Goal: Information Seeking & Learning: Find specific fact

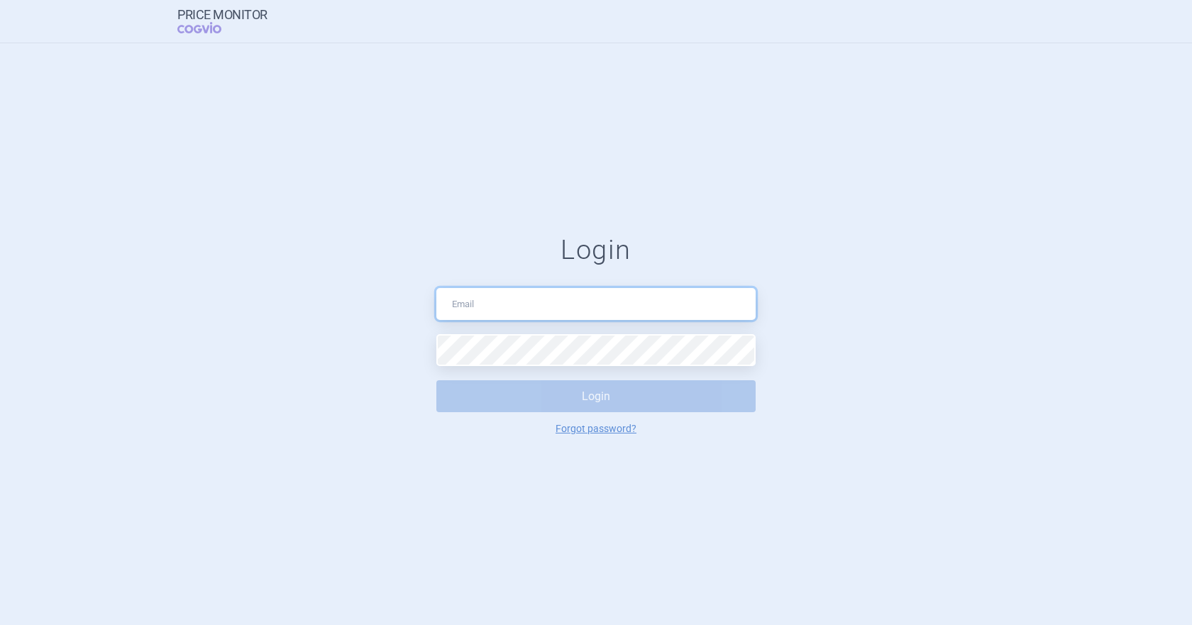
drag, startPoint x: 506, startPoint y: 308, endPoint x: 498, endPoint y: 313, distance: 9.2
click at [502, 310] on input "text" at bounding box center [595, 304] width 319 height 32
type input "[PERSON_NAME][EMAIL_ADDRESS][DOMAIN_NAME]"
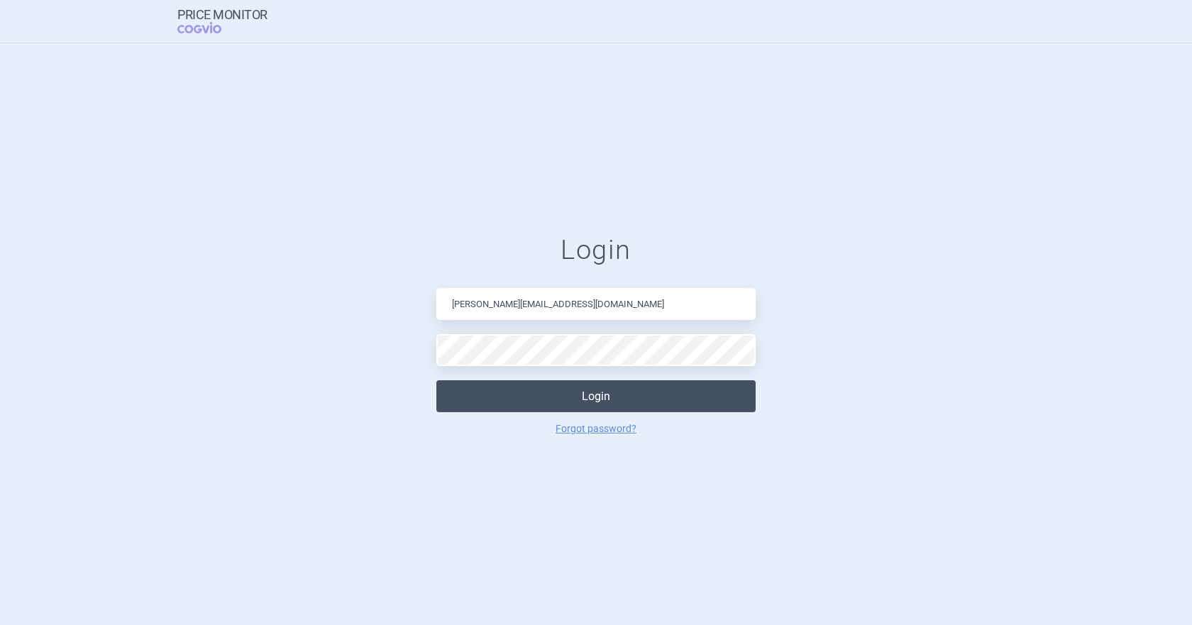
click at [606, 400] on button "Login" at bounding box center [595, 396] width 319 height 32
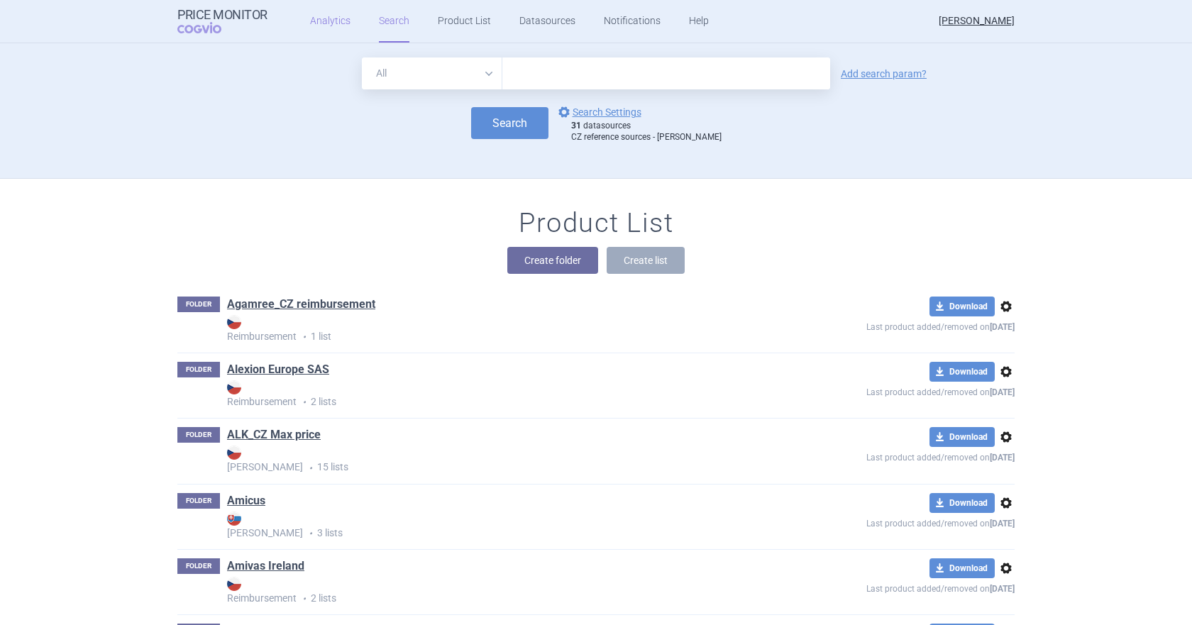
click at [328, 21] on link "Analytics" at bounding box center [330, 21] width 40 height 43
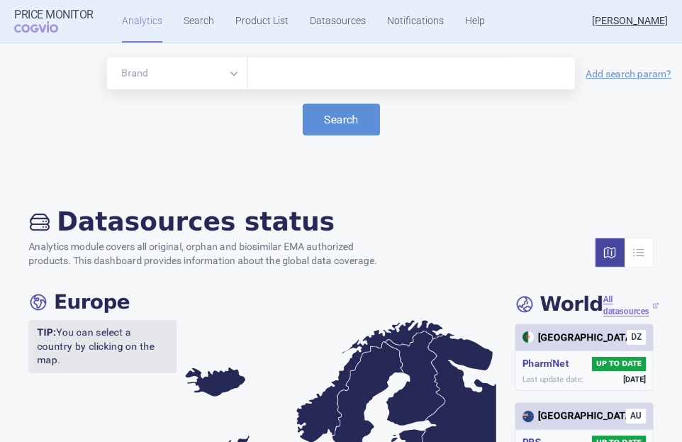
click at [290, 77] on input "text" at bounding box center [412, 74] width 314 height 18
drag, startPoint x: 319, startPoint y: 74, endPoint x: 222, endPoint y: 74, distance: 97.2
click at [222, 74] on div "Brand ATC/Active substance Therapeutic area [MEDICAL_DATA]" at bounding box center [341, 73] width 468 height 32
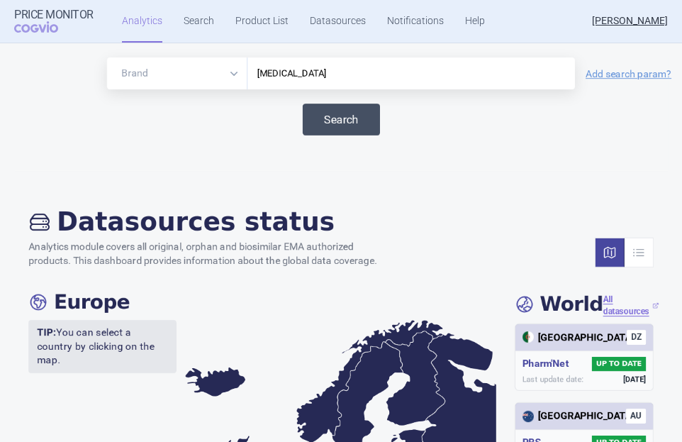
type input "[MEDICAL_DATA]"
click at [355, 111] on button "Search" at bounding box center [341, 120] width 77 height 32
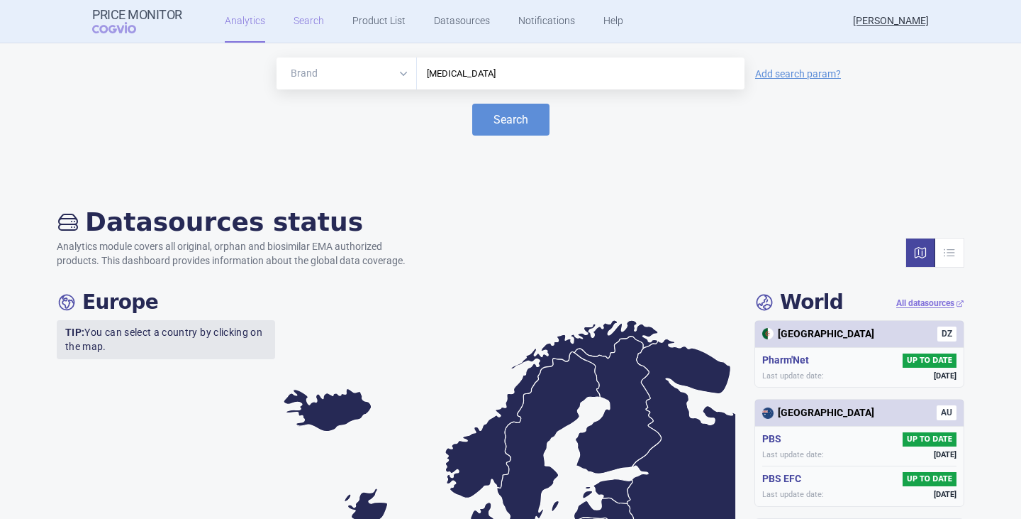
click at [301, 21] on link "Search" at bounding box center [309, 21] width 31 height 43
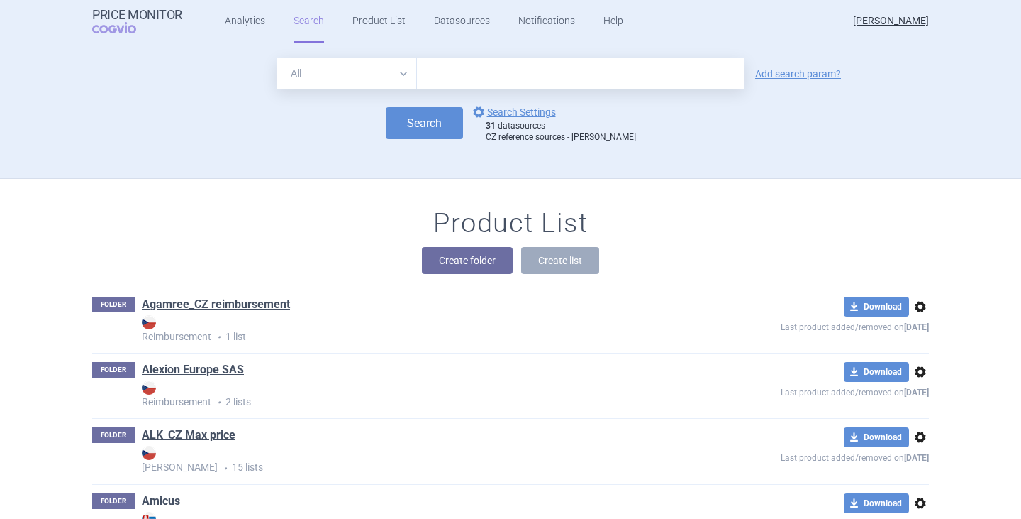
click at [480, 67] on input "text" at bounding box center [581, 73] width 328 height 32
paste input "[MEDICAL_DATA]"
type input "[MEDICAL_DATA]"
click button "Search" at bounding box center [424, 123] width 77 height 32
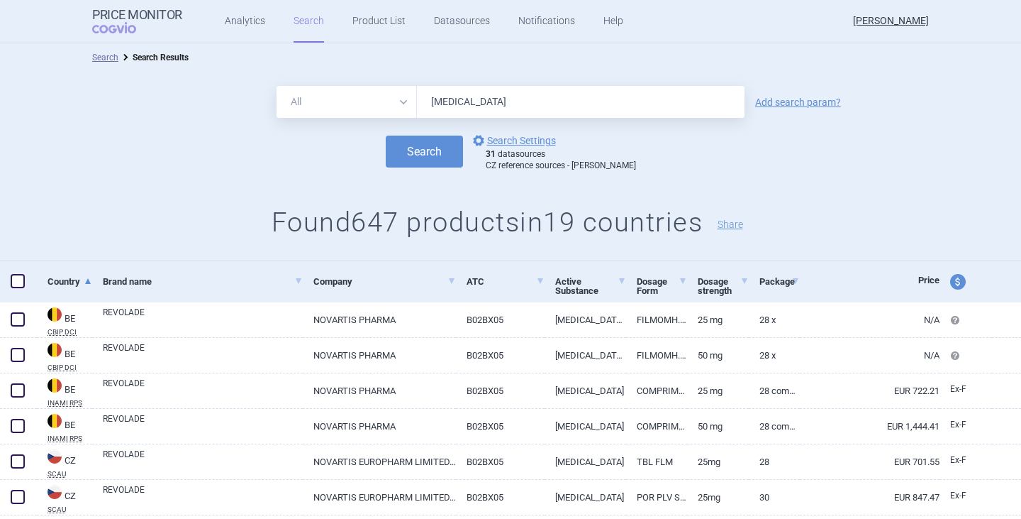
click at [388, 102] on select "All Brand Name ATC Company Active Substance Country Newer than" at bounding box center [347, 102] width 140 height 32
select select "brandName"
click at [277, 86] on select "All Brand Name ATC Company Active Substance Country Newer than" at bounding box center [347, 102] width 140 height 32
click at [430, 150] on button "Search" at bounding box center [424, 151] width 77 height 32
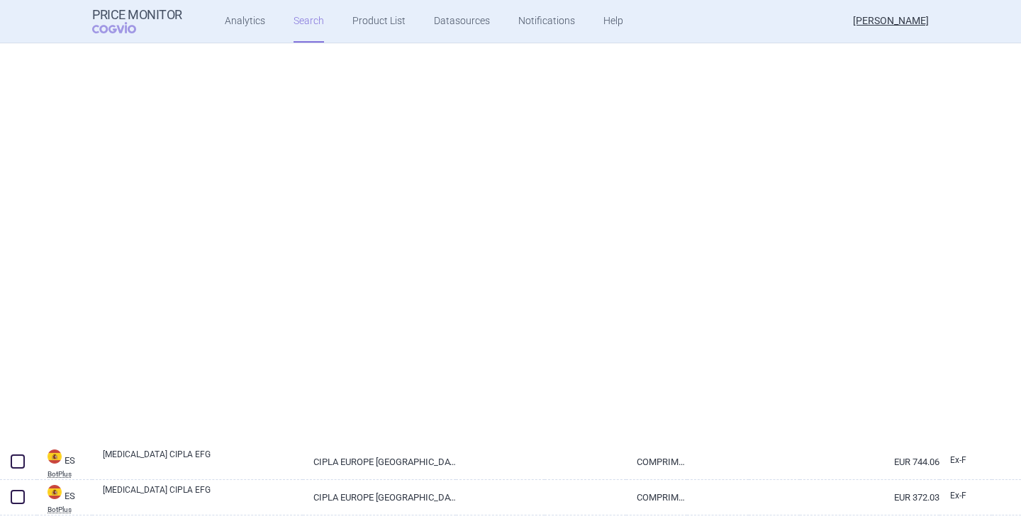
select select "brandName"
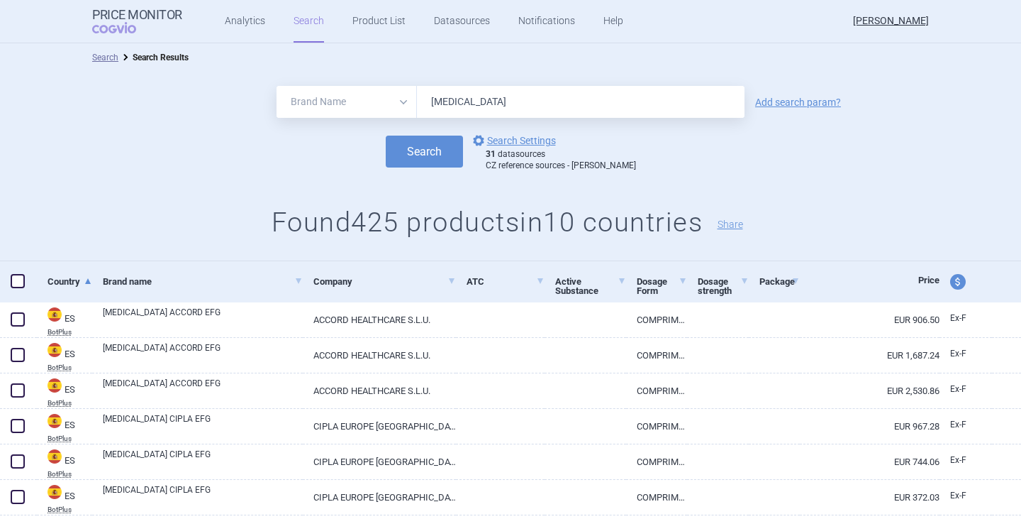
click at [562, 103] on input "[MEDICAL_DATA]" at bounding box center [581, 102] width 328 height 32
click at [432, 148] on button "Search" at bounding box center [424, 151] width 77 height 32
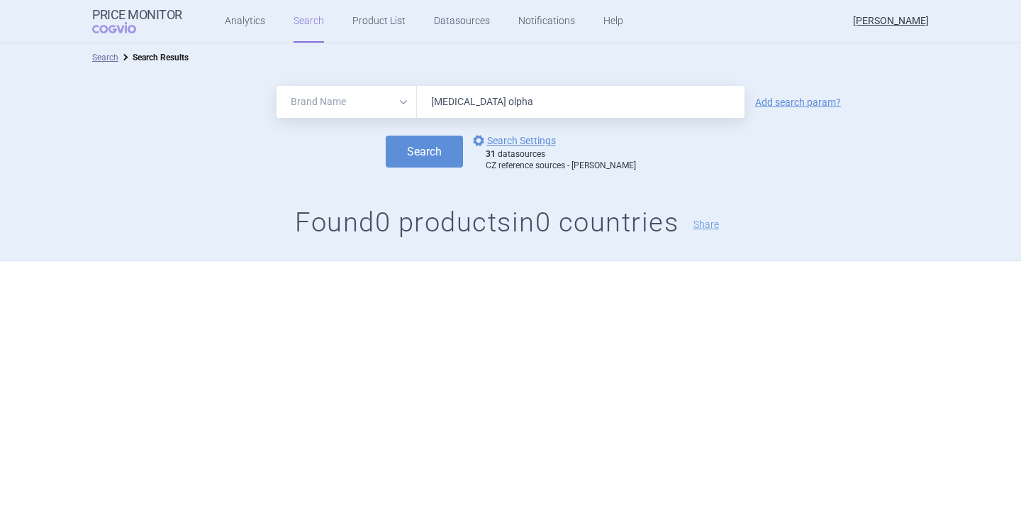
click at [529, 92] on input "[MEDICAL_DATA] olpha" at bounding box center [581, 102] width 328 height 32
drag, startPoint x: 490, startPoint y: 101, endPoint x: 611, endPoint y: 121, distance: 122.3
click at [611, 121] on form "All Brand Name ATC Company Active Substance Country Newer than [MEDICAL_DATA] o…" at bounding box center [510, 128] width 1021 height 85
type input "[MEDICAL_DATA]"
click at [386, 135] on button "Search" at bounding box center [424, 151] width 77 height 32
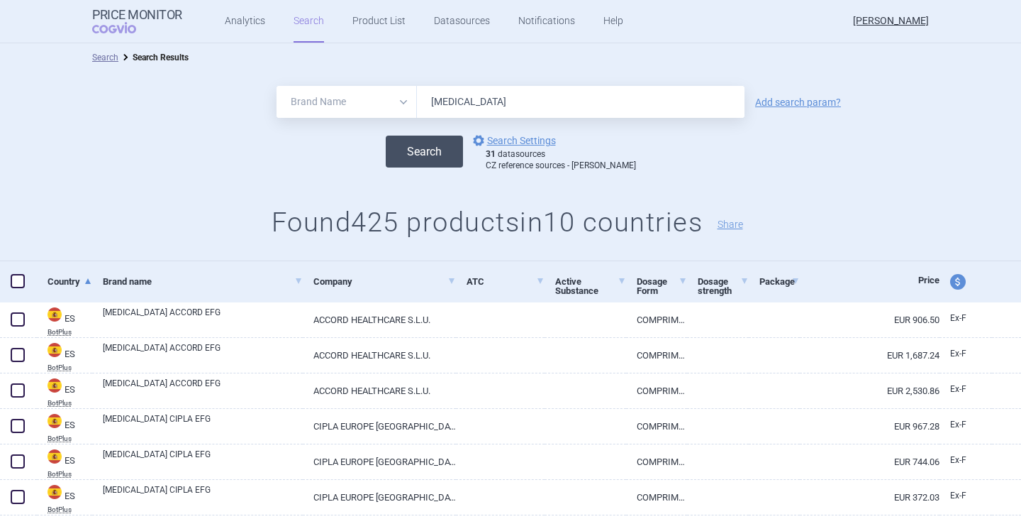
click at [425, 150] on button "Search" at bounding box center [424, 151] width 77 height 32
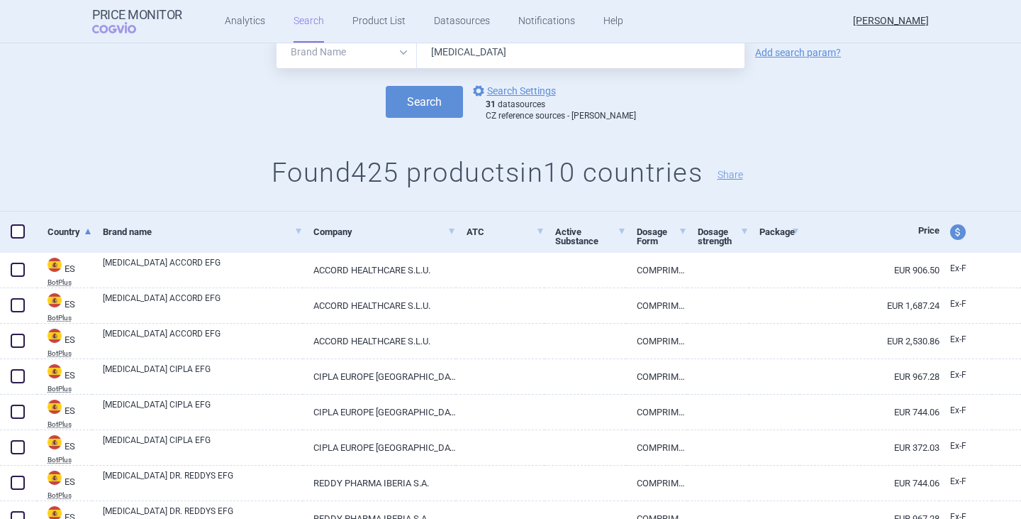
scroll to position [71, 0]
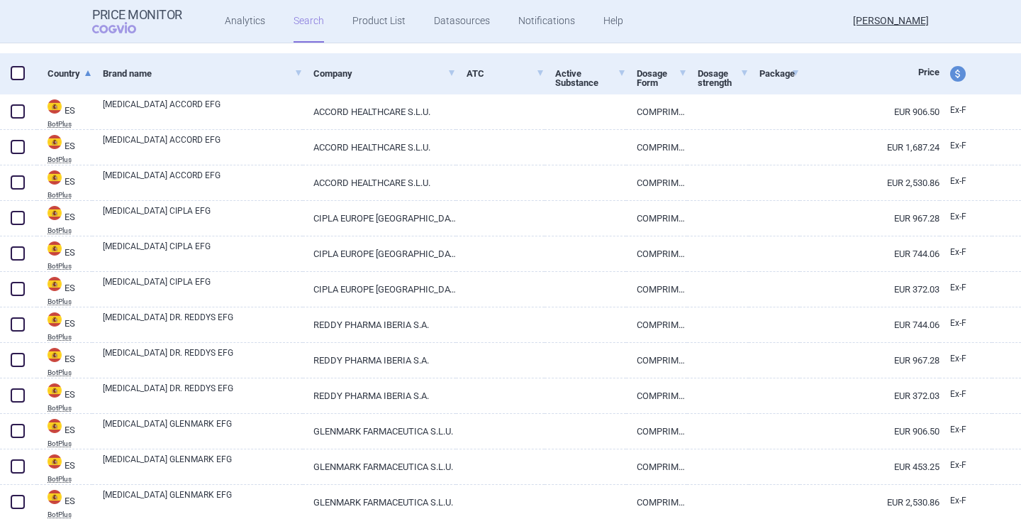
select select "brandName"
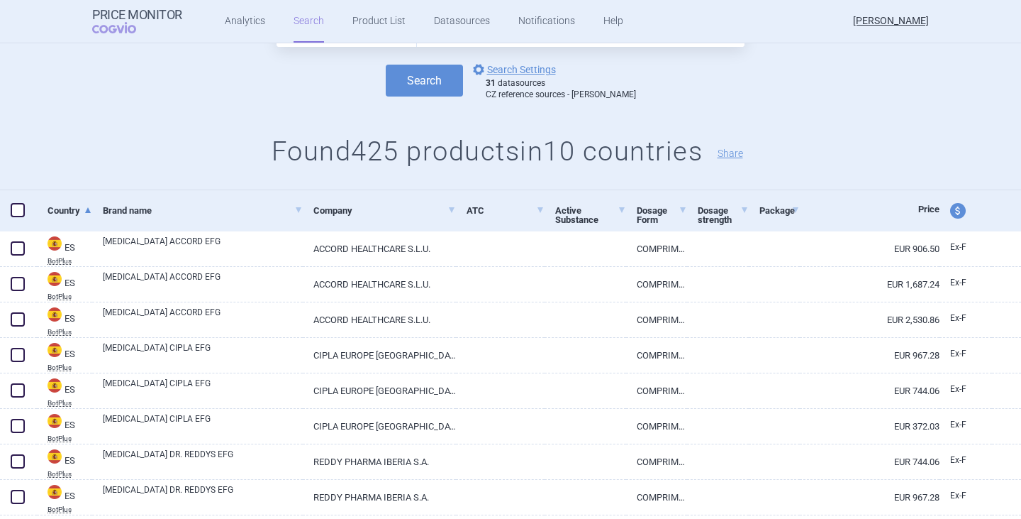
scroll to position [0, 0]
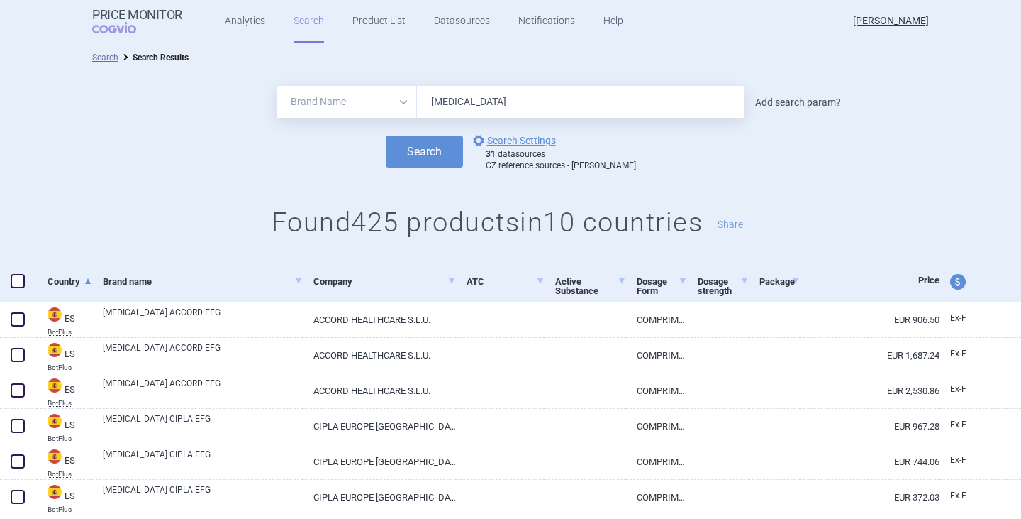
click at [780, 102] on link "Add search param?" at bounding box center [798, 102] width 86 height 10
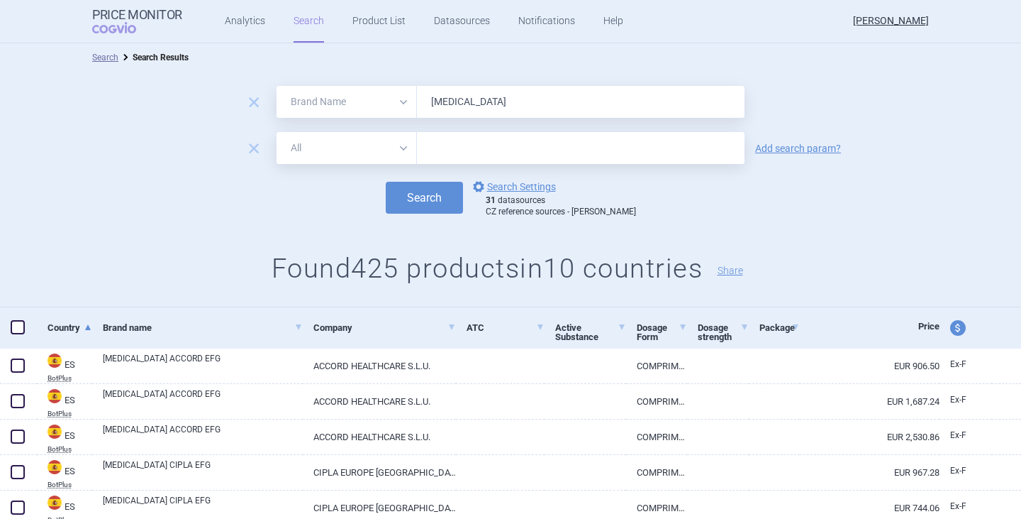
click at [382, 155] on select "All Brand Name ATC Company Active Substance Country Newer than" at bounding box center [347, 148] width 140 height 32
select select "mah"
click at [277, 132] on select "All Brand Name ATC Company Active Substance Country Newer than" at bounding box center [347, 148] width 140 height 32
click at [450, 160] on input "text" at bounding box center [581, 148] width 328 height 32
click at [386, 182] on button "Search" at bounding box center [424, 198] width 77 height 32
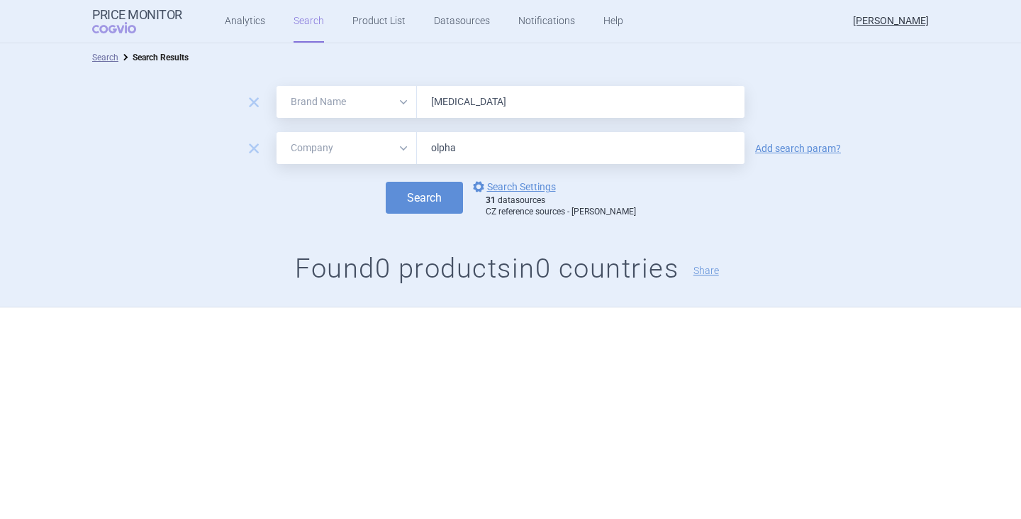
drag, startPoint x: 452, startPoint y: 153, endPoint x: 388, endPoint y: 160, distance: 64.2
click at [399, 157] on div "All Brand Name ATC Company Active Substance Country Newer than olpha" at bounding box center [511, 148] width 468 height 32
type input "i"
drag, startPoint x: 475, startPoint y: 145, endPoint x: 416, endPoint y: 144, distance: 58.9
click at [416, 144] on div "All Brand Name ATC Company Active Substance Country Newer than oilan" at bounding box center [511, 148] width 468 height 32
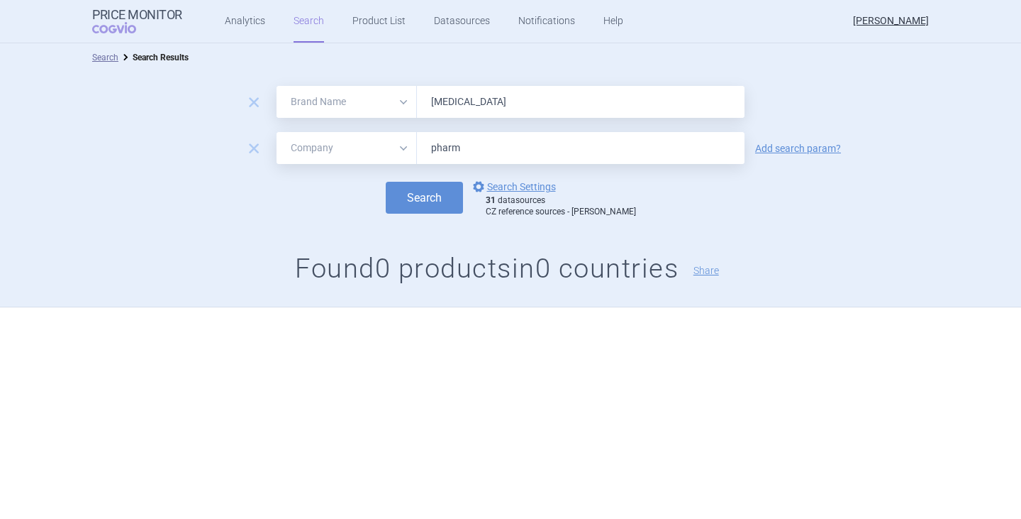
type input "pharm"
click at [386, 182] on button "Search" at bounding box center [424, 198] width 77 height 32
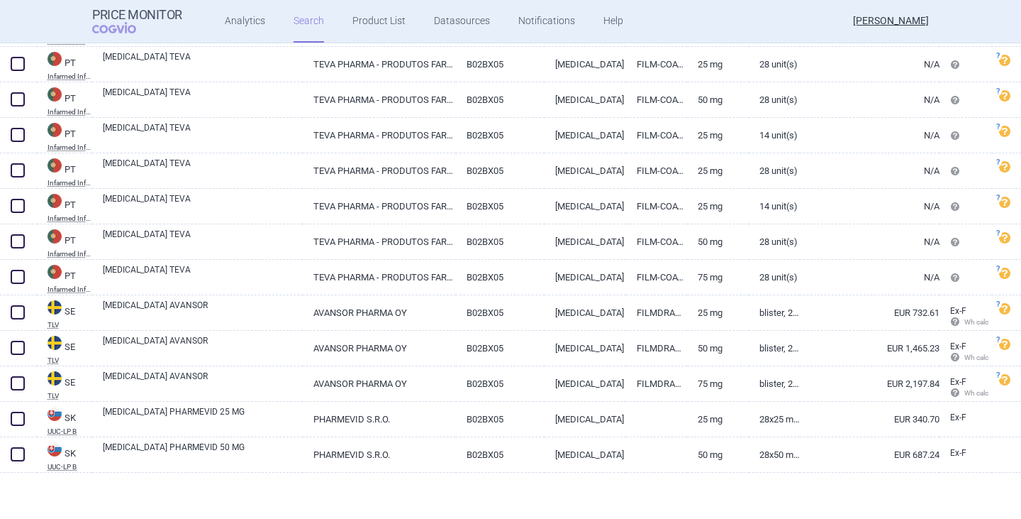
scroll to position [474, 0]
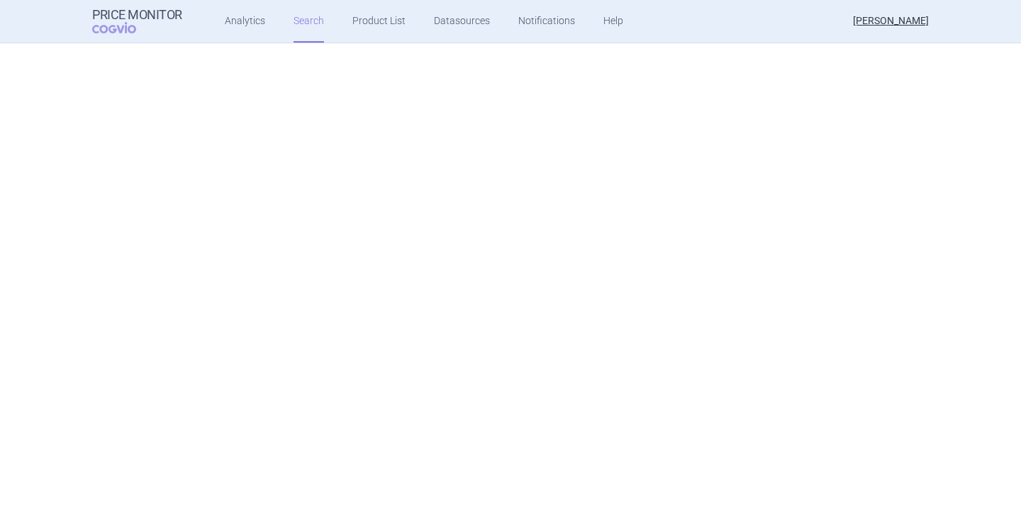
select select "brandName"
select select "mah"
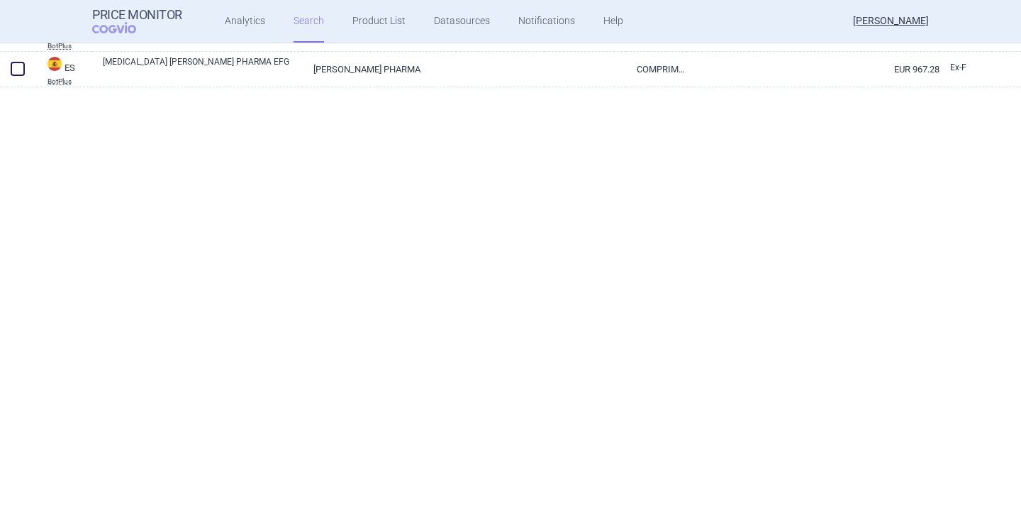
scroll to position [0, 0]
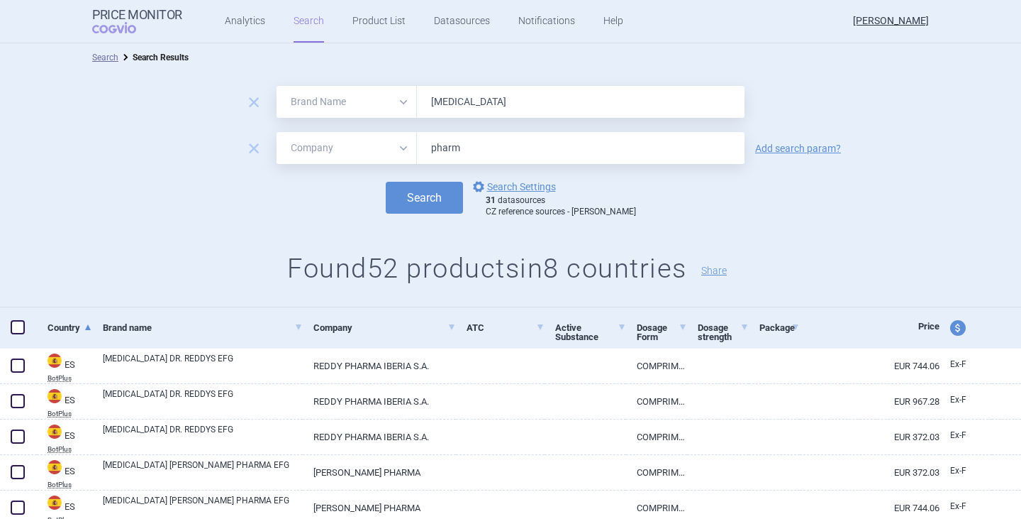
drag, startPoint x: 424, startPoint y: 102, endPoint x: 406, endPoint y: 98, distance: 18.2
click at [406, 98] on div "All Brand Name ATC Company Active Substance Country Newer than [MEDICAL_DATA]" at bounding box center [511, 102] width 468 height 32
paste input "0276F"
drag, startPoint x: 477, startPoint y: 100, endPoint x: 392, endPoint y: 108, distance: 84.8
click at [392, 108] on div "All Brand Name ATC Company Active Substance Country Newer than 0276F" at bounding box center [511, 102] width 468 height 32
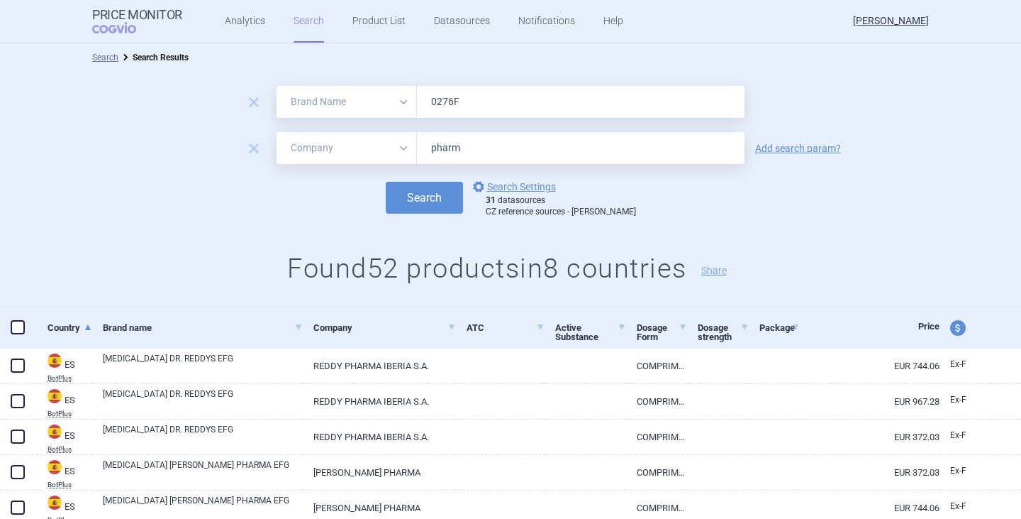
paste input "[MEDICAL_DATA] Olpha"
type input "[MEDICAL_DATA] Olpha"
drag, startPoint x: 457, startPoint y: 151, endPoint x: 401, endPoint y: 151, distance: 56.0
click at [401, 151] on div "All Brand Name ATC Company Active Substance Country Newer than pharm" at bounding box center [511, 148] width 468 height 32
click at [394, 150] on select "All Brand Name ATC Company Active Substance Country Newer than" at bounding box center [347, 148] width 140 height 32
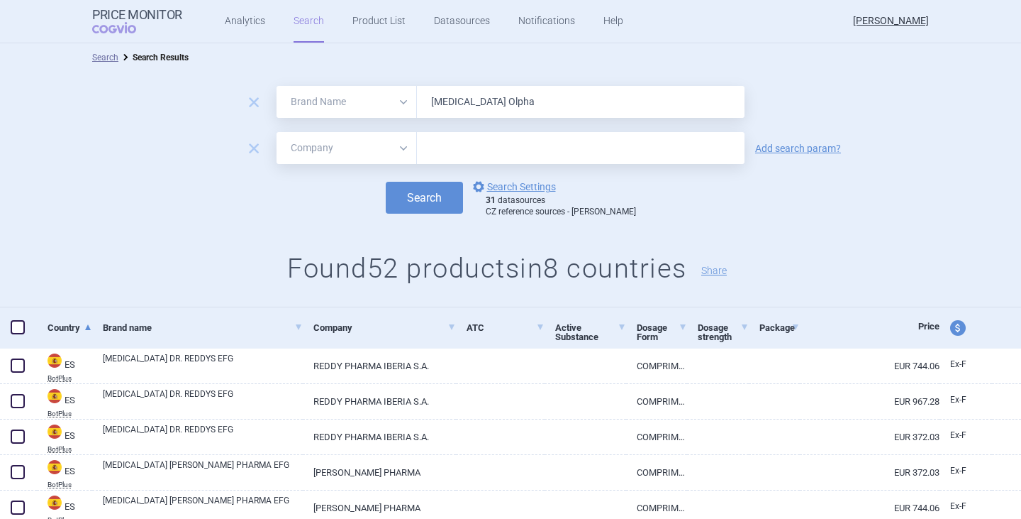
select select "atc"
click at [277, 132] on select "All Brand Name ATC Company Active Substance Country Newer than" at bounding box center [347, 148] width 140 height 32
click at [431, 155] on input "text" at bounding box center [581, 148] width 328 height 32
paste input "B02BX05"
type input "B02BX05"
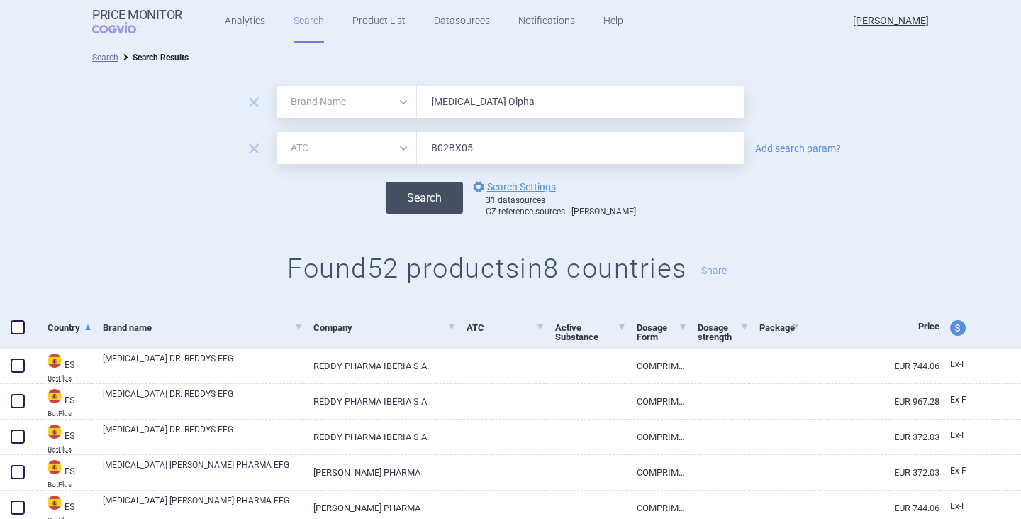
click at [422, 195] on button "Search" at bounding box center [424, 198] width 77 height 32
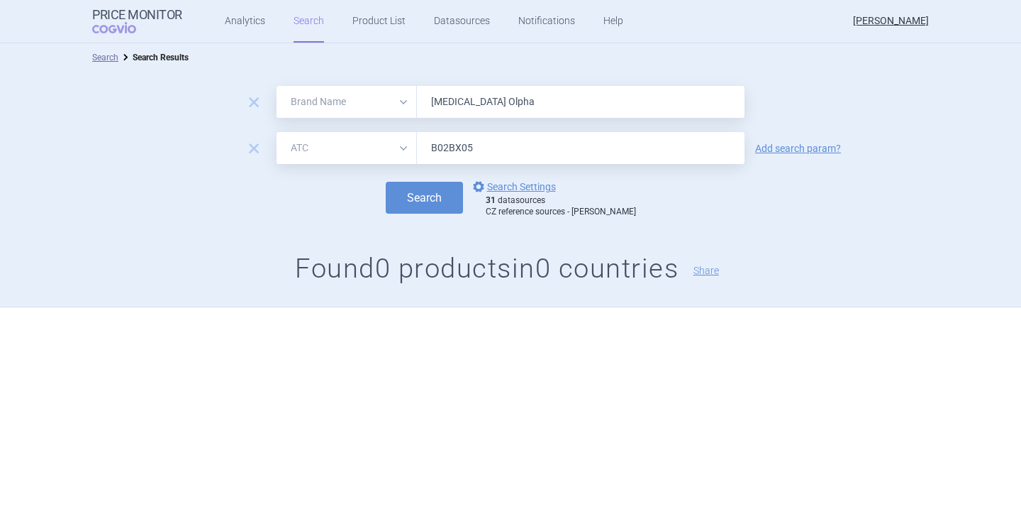
drag, startPoint x: 488, startPoint y: 101, endPoint x: 611, endPoint y: 126, distance: 125.9
click at [611, 126] on form "remove All Brand Name ATC Company Active Substance Country Newer than [MEDICAL_…" at bounding box center [510, 151] width 1021 height 131
type input "[MEDICAL_DATA]"
click at [386, 182] on button "Search" at bounding box center [424, 198] width 77 height 32
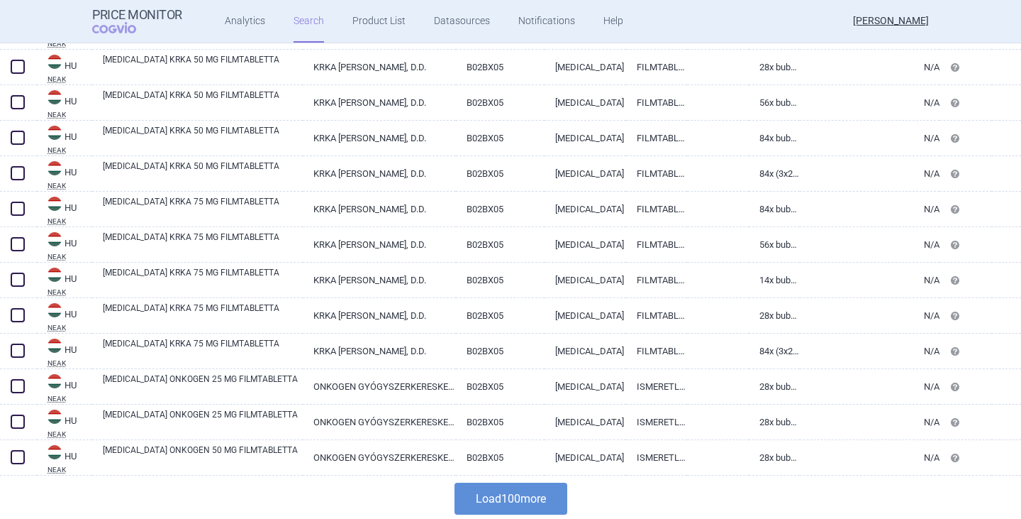
scroll to position [3423, 0]
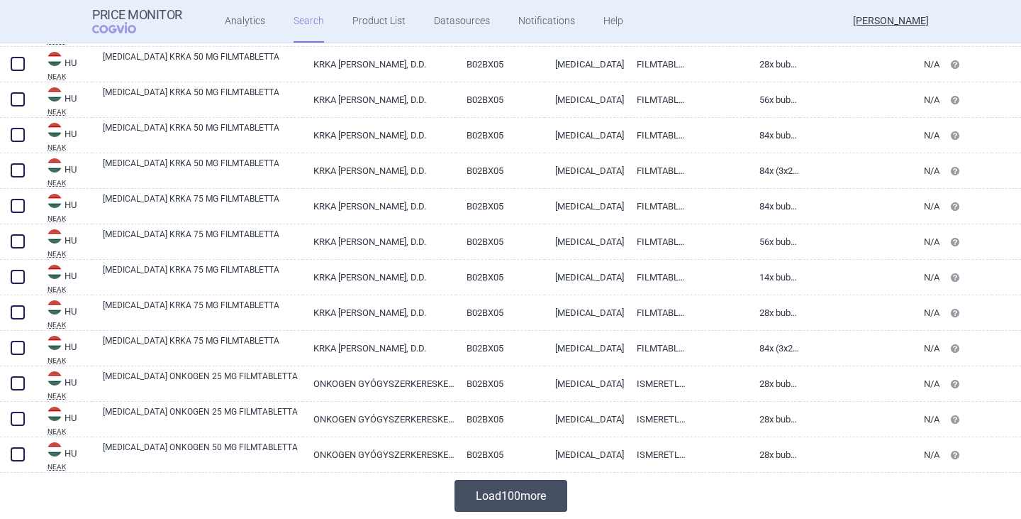
click at [501, 500] on button "Load 100 more" at bounding box center [511, 496] width 113 height 32
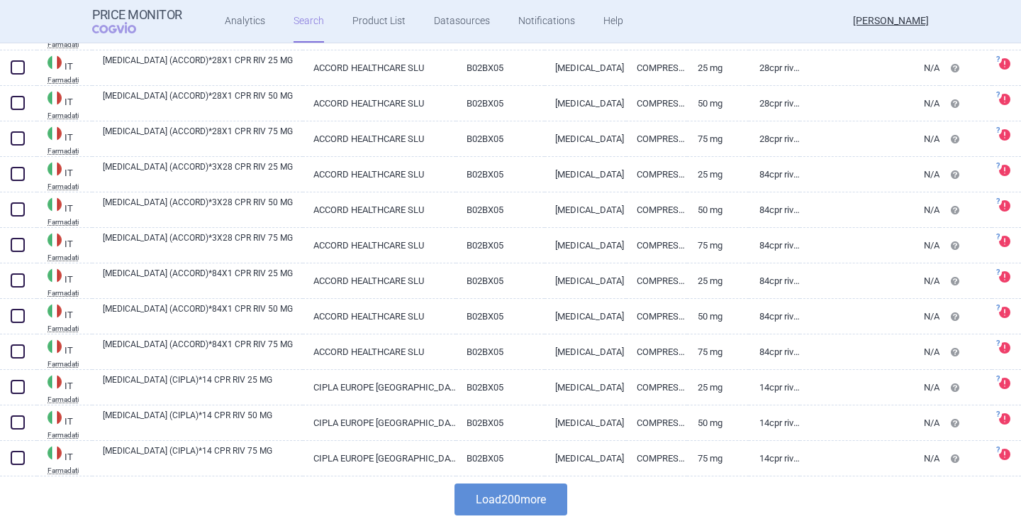
scroll to position [6969, 0]
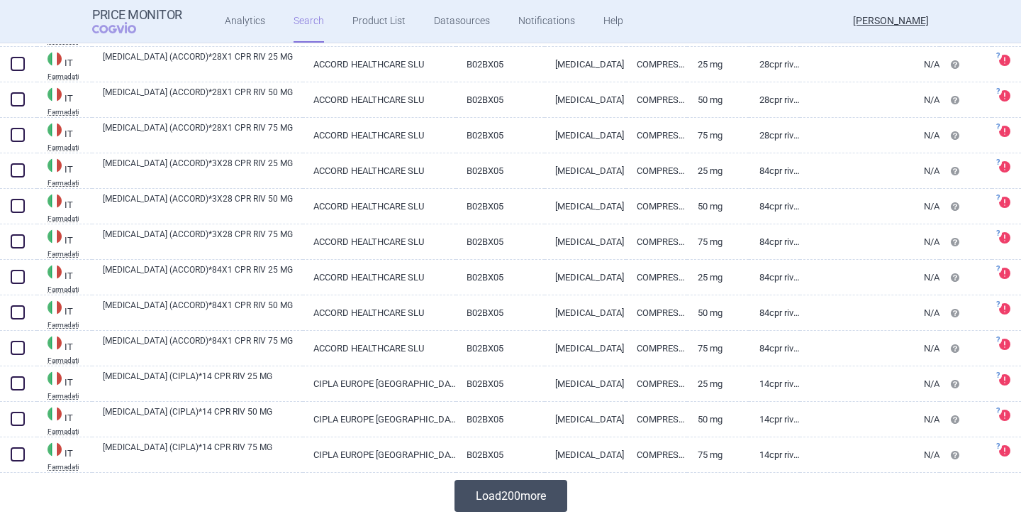
click at [512, 497] on button "Load 200 more" at bounding box center [511, 496] width 113 height 32
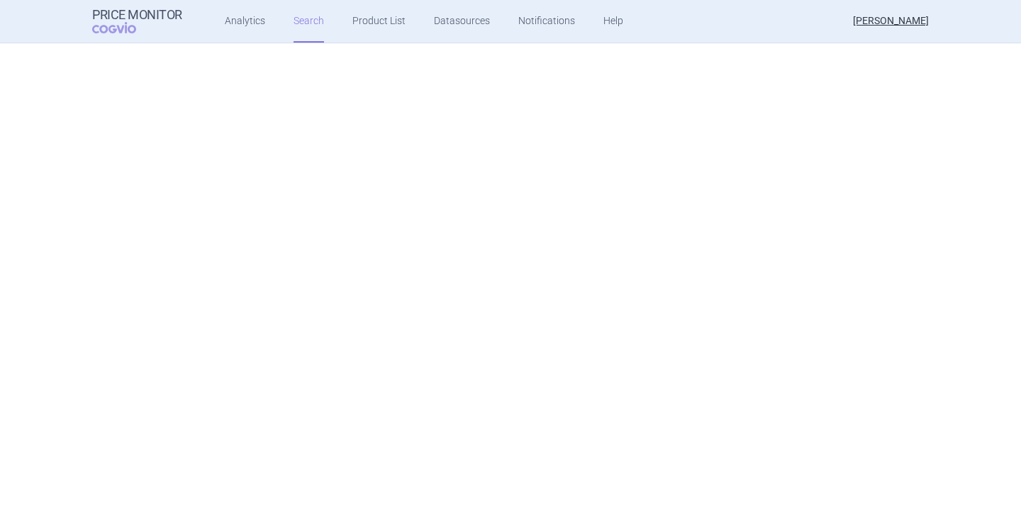
scroll to position [0, 0]
select select "brandName"
select select "atc"
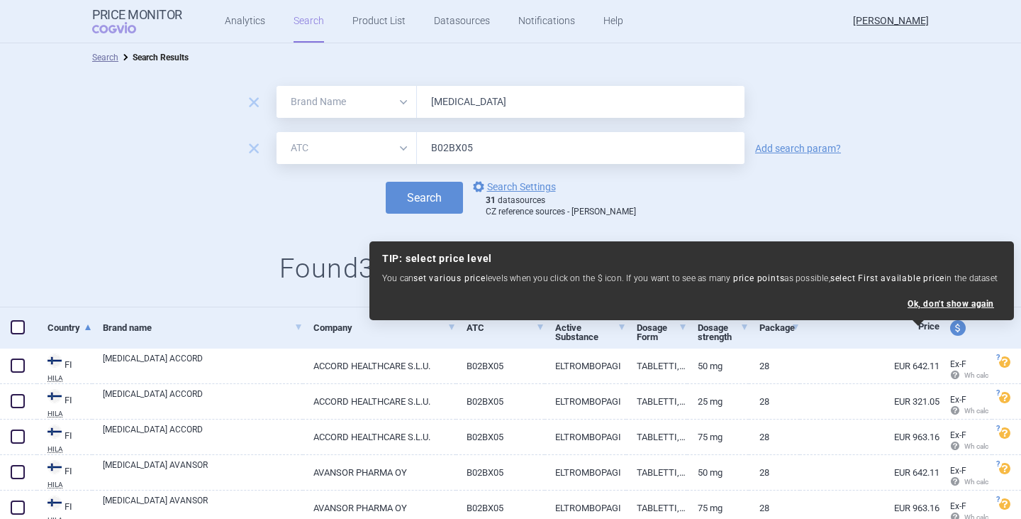
click at [339, 195] on div "Search options Search Settings 31 datasources CZ reference sources - Max price" at bounding box center [510, 197] width 1021 height 39
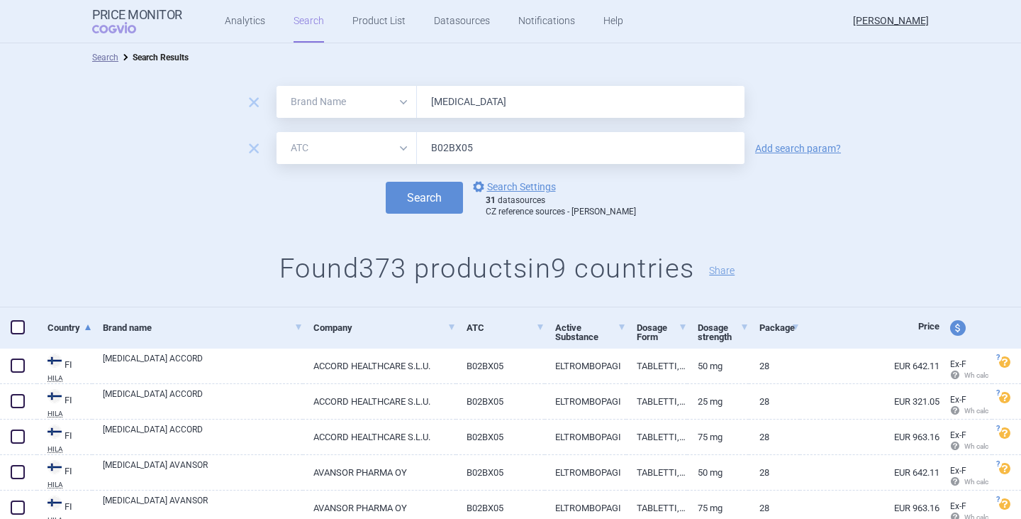
drag, startPoint x: 480, startPoint y: 150, endPoint x: 417, endPoint y: 141, distance: 63.0
click at [417, 141] on input "B02BX05" at bounding box center [581, 148] width 328 height 32
click at [399, 146] on select "All Brand Name ATC Company Active Substance Country Newer than" at bounding box center [347, 148] width 140 height 32
select select "mah"
click at [277, 132] on select "All Brand Name ATC Company Active Substance Country Newer than" at bounding box center [347, 148] width 140 height 32
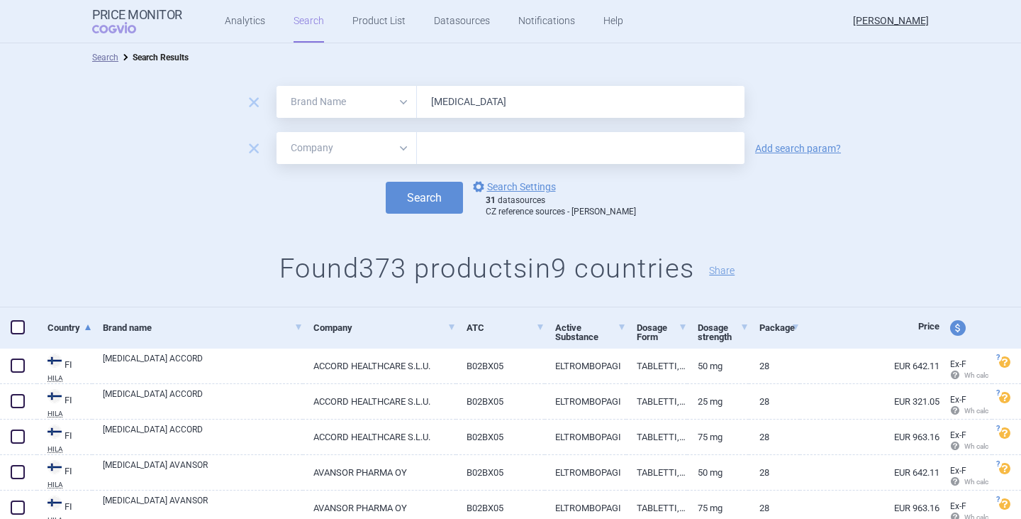
click at [426, 160] on input "text" at bounding box center [581, 148] width 328 height 32
paste input "Olainfarm"
click at [417, 192] on button "Search" at bounding box center [424, 198] width 77 height 32
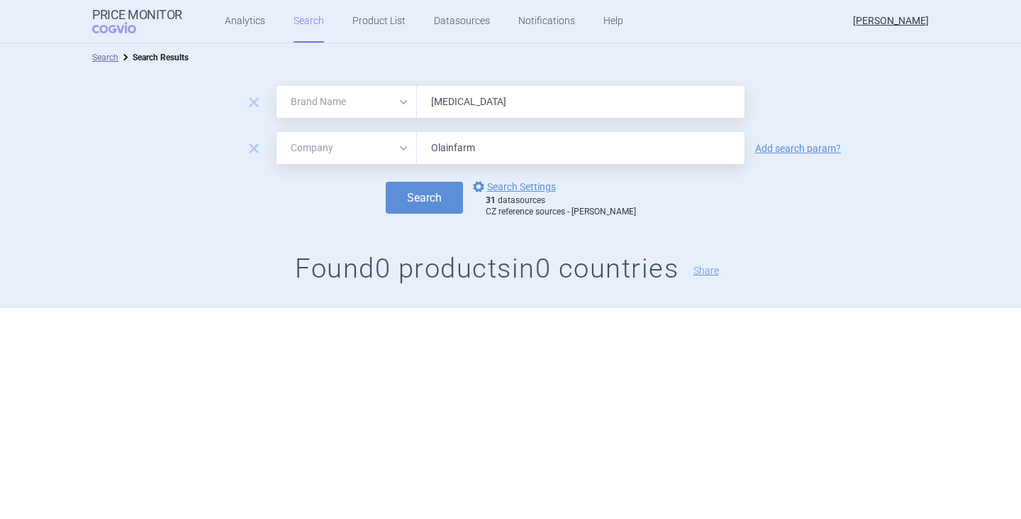
drag, startPoint x: 454, startPoint y: 148, endPoint x: 530, endPoint y: 148, distance: 75.9
click at [530, 148] on input "Olainfarm" at bounding box center [581, 148] width 328 height 32
click at [386, 182] on button "Search" at bounding box center [424, 198] width 77 height 32
type input "O"
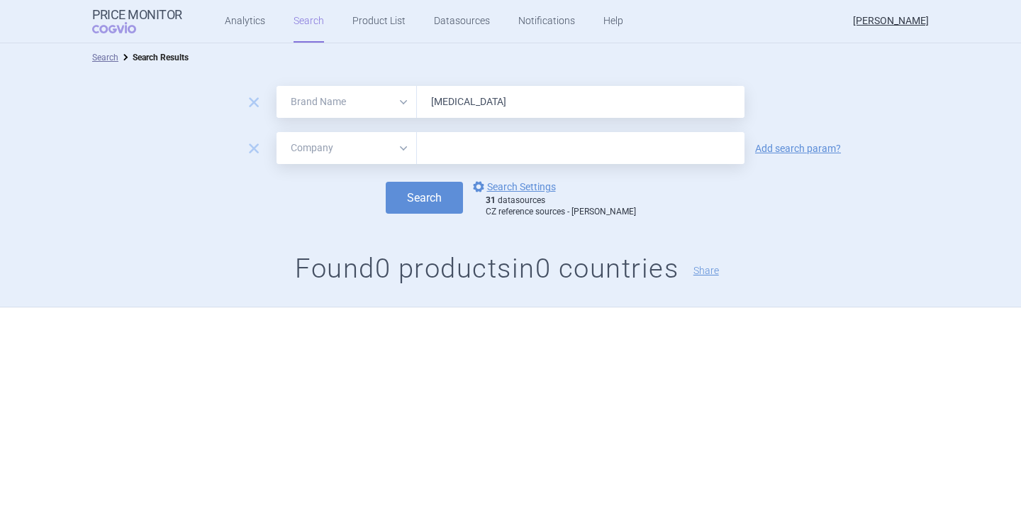
click at [386, 182] on button "Search" at bounding box center [424, 198] width 77 height 32
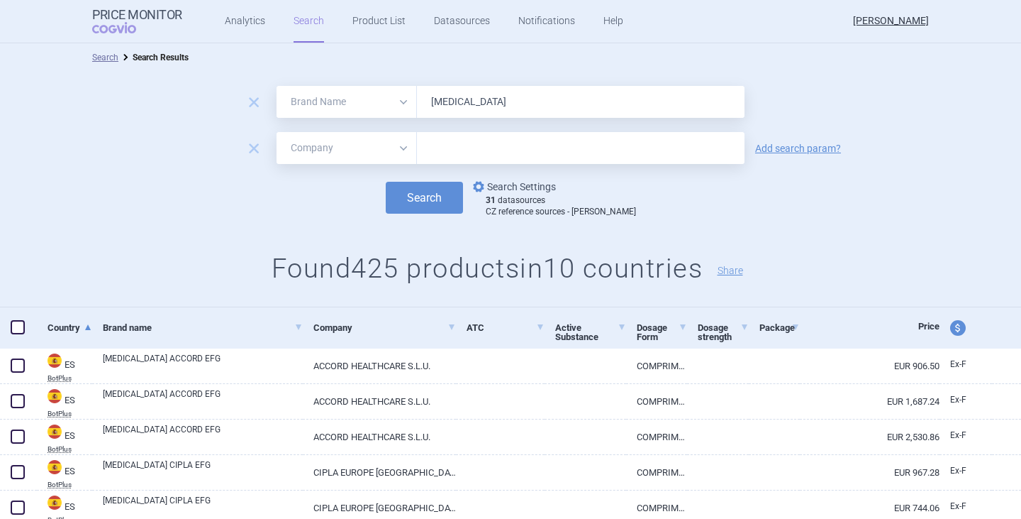
click at [528, 190] on link "options Search Settings" at bounding box center [513, 186] width 86 height 17
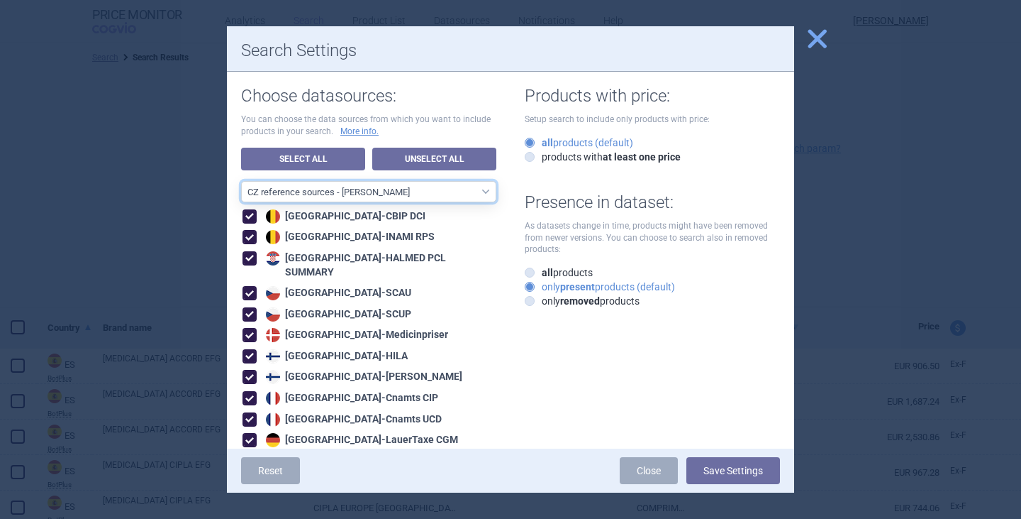
click at [371, 187] on select "All data sources CZ reference sources - Reimbursement SK reference sources - Of…" at bounding box center [368, 191] width 255 height 21
select select "3e39bb1b-0066-4e3d-9ac6-6dc98ece7831"
click at [241, 181] on select "All data sources CZ reference sources - Reimbursement SK reference sources - Of…" at bounding box center [368, 191] width 255 height 21
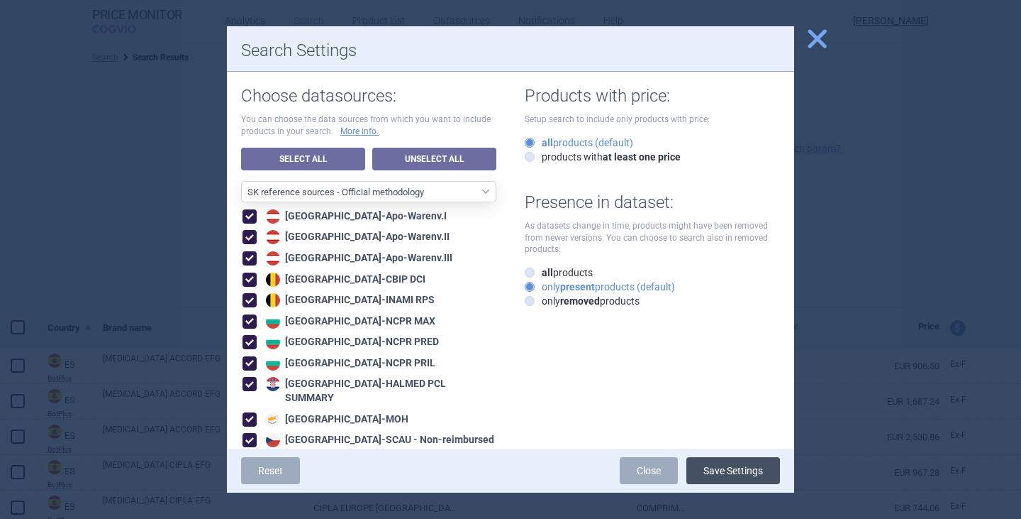
click at [729, 467] on button "Save Settings" at bounding box center [734, 470] width 94 height 27
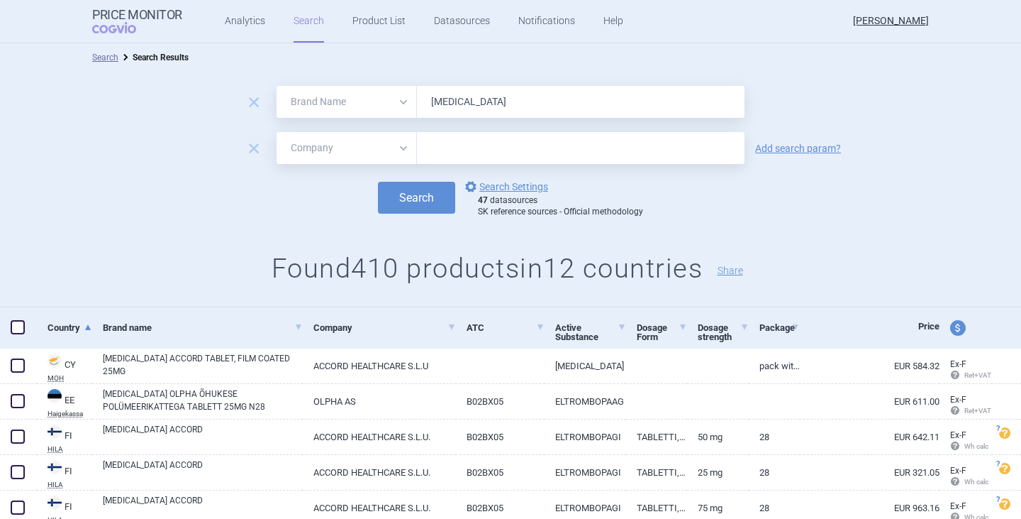
click at [499, 105] on input "[MEDICAL_DATA]" at bounding box center [581, 102] width 328 height 32
click at [388, 157] on select "All Brand Name ATC Company Active Substance Country Newer than" at bounding box center [347, 148] width 140 height 32
click at [499, 106] on input "[MEDICAL_DATA]" at bounding box center [581, 102] width 328 height 32
type input "[MEDICAL_DATA] olpha"
click at [378, 182] on button "Search" at bounding box center [416, 198] width 77 height 32
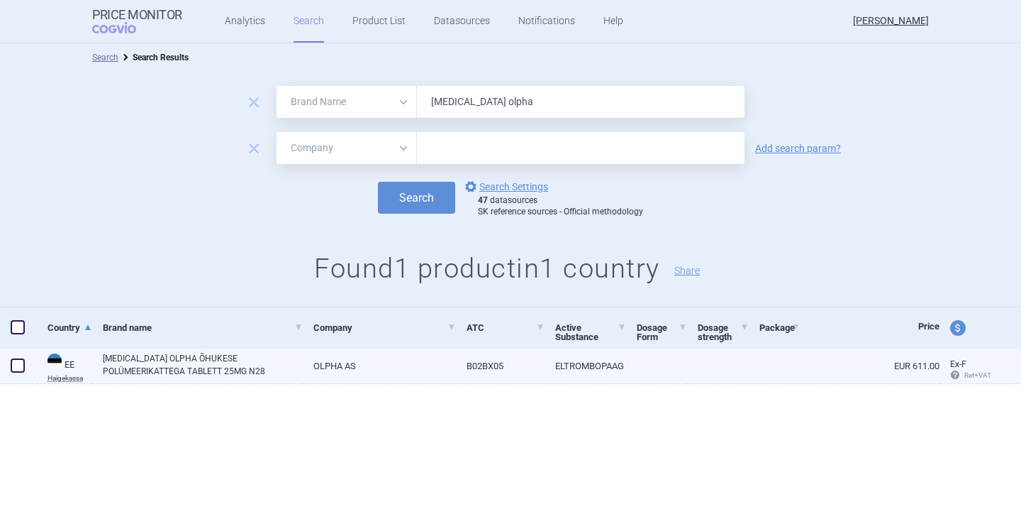
click at [18, 365] on span at bounding box center [18, 365] width 14 height 14
checkbox input "true"
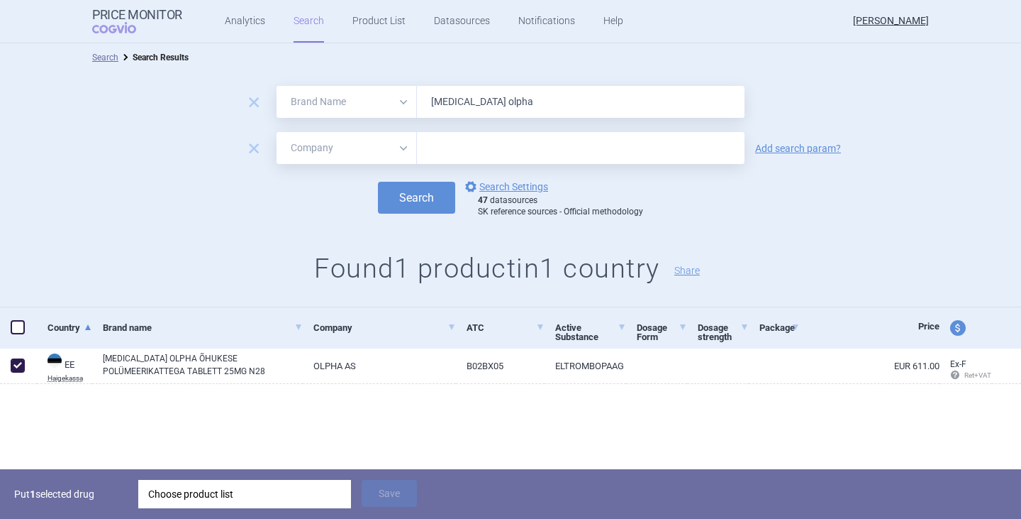
click at [257, 489] on div "Choose product list" at bounding box center [244, 494] width 193 height 28
click at [113, 199] on div "Search options Search Settings 47 datasources SK reference sources - Official m…" at bounding box center [510, 197] width 1021 height 39
drag, startPoint x: 531, startPoint y: 104, endPoint x: 402, endPoint y: 91, distance: 129.1
click at [402, 91] on div "All Brand Name ATC Company Active Substance Country Newer than [MEDICAL_DATA] o…" at bounding box center [511, 102] width 468 height 32
click at [250, 502] on div "Choose product list" at bounding box center [244, 494] width 193 height 28
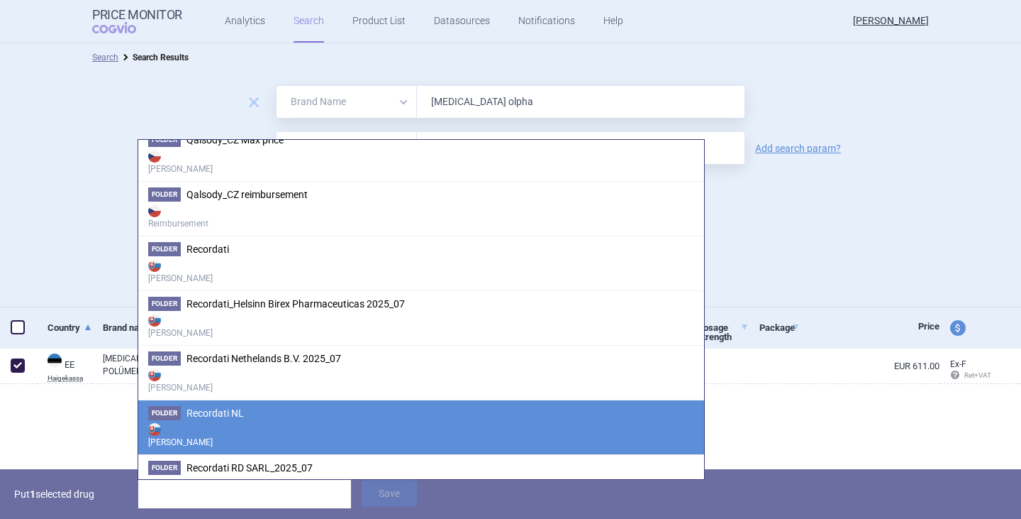
scroll to position [2266, 0]
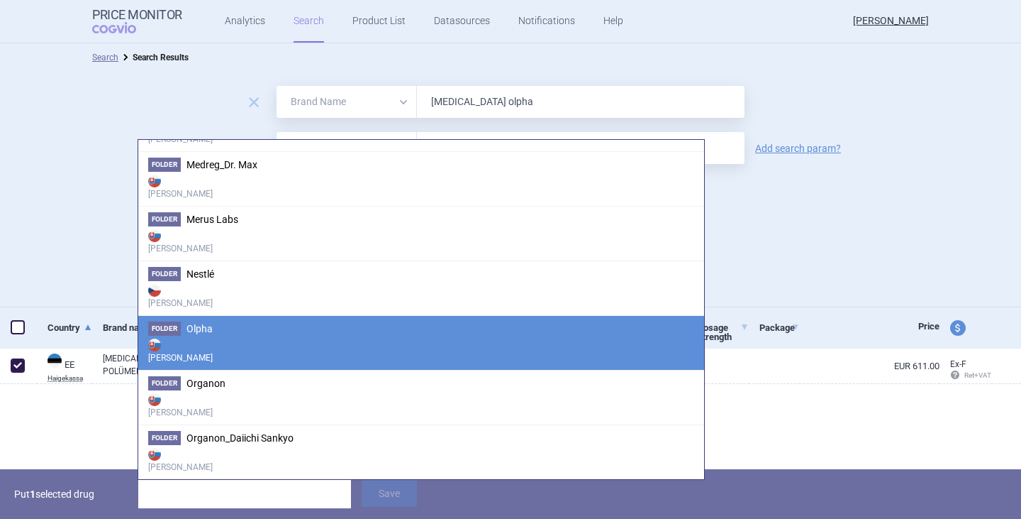
click at [233, 333] on li "Folder Olpha Max Price" at bounding box center [421, 342] width 566 height 55
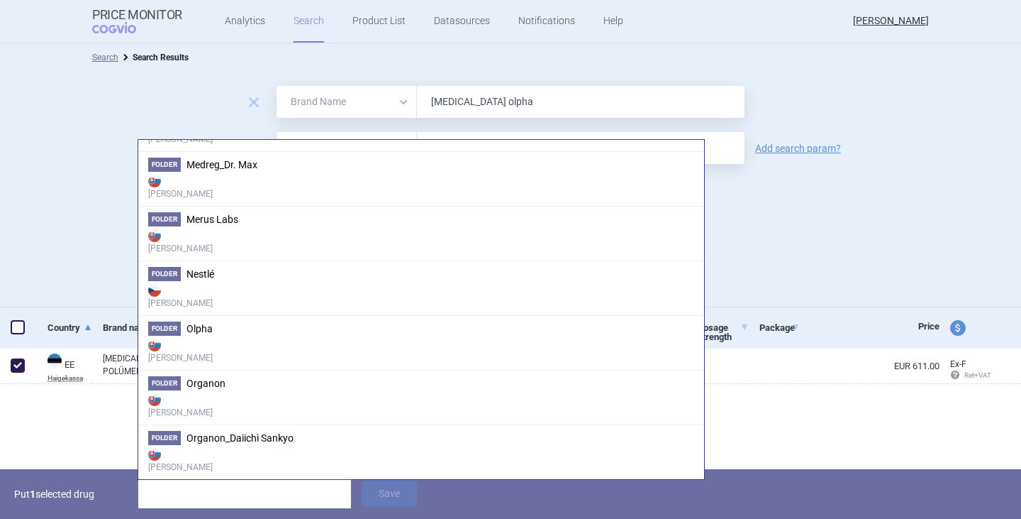
scroll to position [1731, 0]
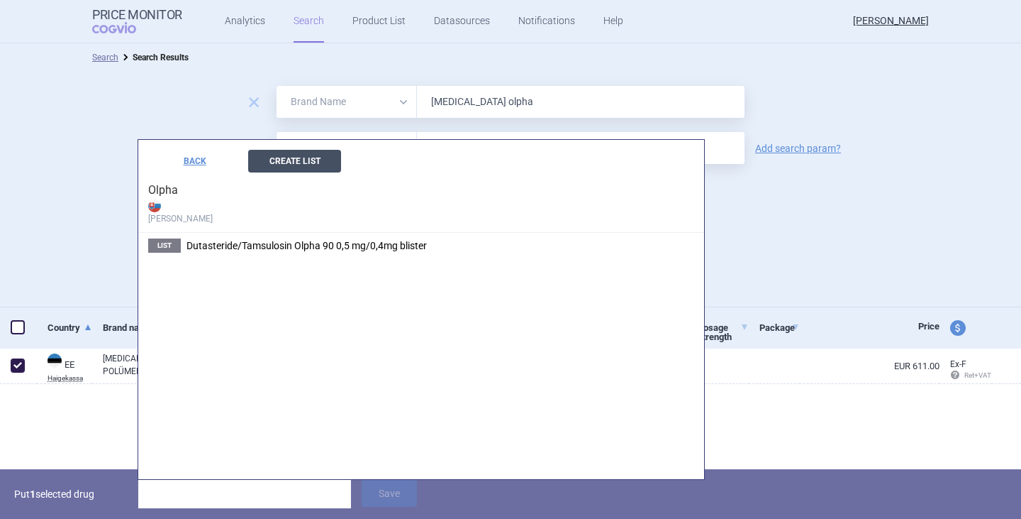
click at [309, 157] on button "Create List" at bounding box center [294, 161] width 93 height 23
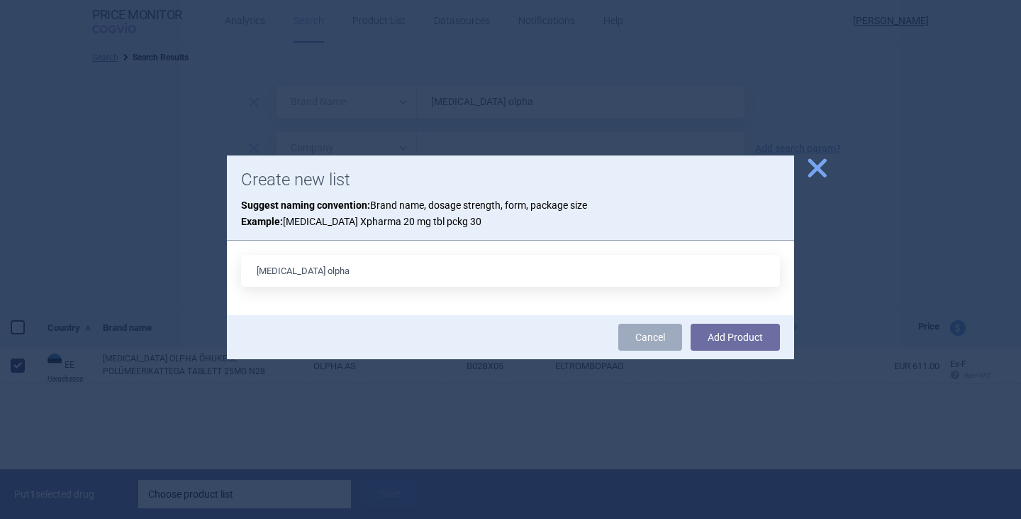
type input "[MEDICAL_DATA] olpha"
drag, startPoint x: 427, startPoint y: 173, endPoint x: 548, endPoint y: 364, distance: 226.1
click at [455, 519] on div "close Create new list Suggest naming convention: Brand name, dosage strength, f…" at bounding box center [510, 519] width 1021 height 0
click at [741, 340] on button "Add Product" at bounding box center [735, 336] width 89 height 27
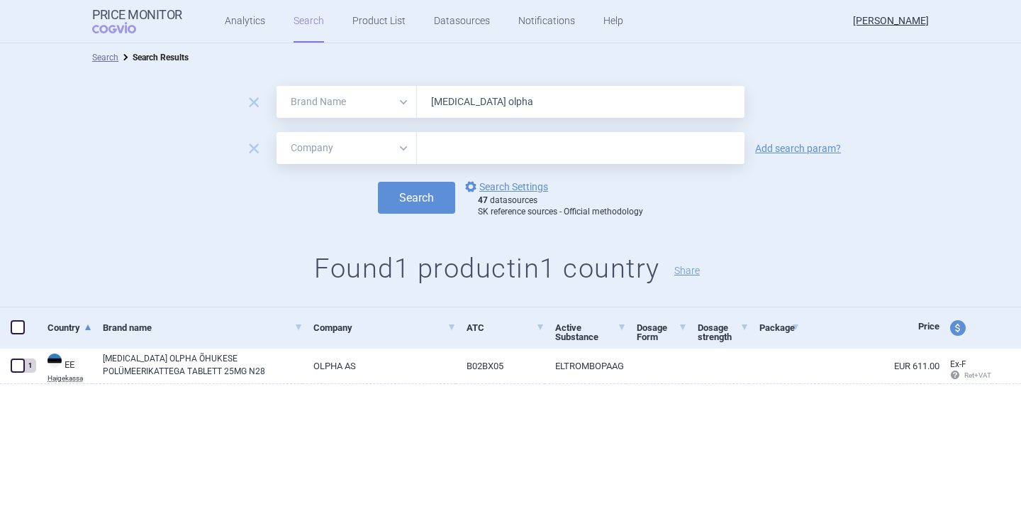
drag, startPoint x: 492, startPoint y: 99, endPoint x: 538, endPoint y: 105, distance: 45.8
click at [538, 105] on input "[MEDICAL_DATA] olpha" at bounding box center [581, 102] width 328 height 32
type input "[MEDICAL_DATA]"
click at [401, 149] on select "All Brand Name ATC Company Active Substance Country Newer than" at bounding box center [347, 148] width 140 height 32
click at [277, 132] on select "All Brand Name ATC Company Active Substance Country Newer than" at bounding box center [347, 148] width 140 height 32
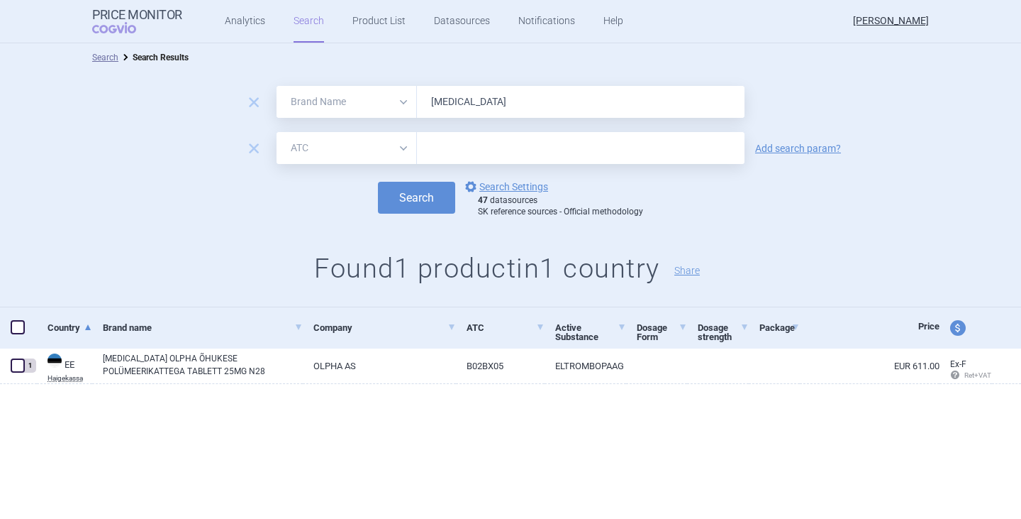
drag, startPoint x: 449, startPoint y: 143, endPoint x: 440, endPoint y: 145, distance: 8.6
click at [450, 143] on input "text" at bounding box center [581, 148] width 328 height 32
click at [401, 152] on select "All Brand Name ATC Company Active Substance Country Newer than" at bounding box center [347, 148] width 140 height 32
select select "mah"
click at [277, 132] on select "All Brand Name ATC Company Active Substance Country Newer than" at bounding box center [347, 148] width 140 height 32
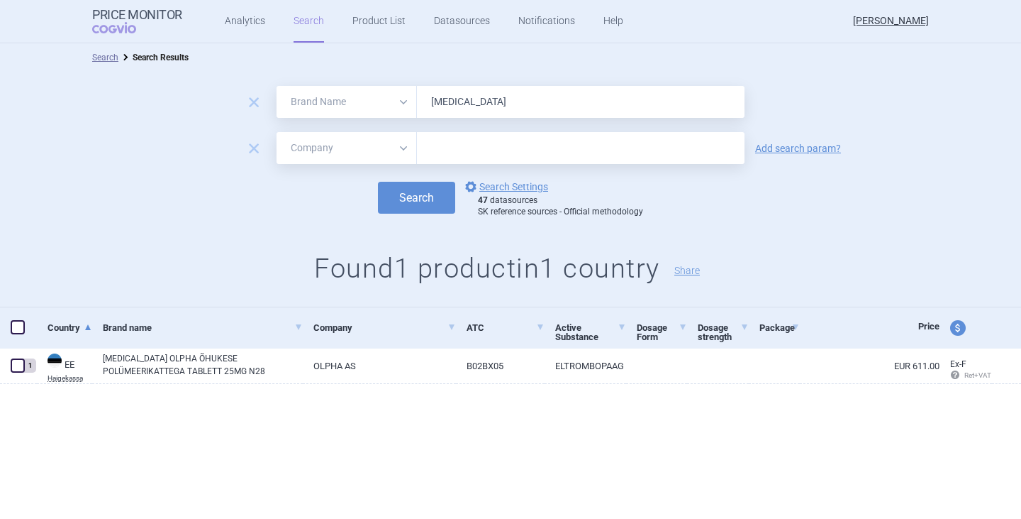
click at [469, 153] on input "text" at bounding box center [581, 148] width 328 height 32
click at [378, 182] on button "Search" at bounding box center [416, 198] width 77 height 32
drag, startPoint x: 470, startPoint y: 148, endPoint x: 423, endPoint y: 150, distance: 46.9
click at [423, 150] on input "Olpha" at bounding box center [581, 148] width 328 height 32
click at [378, 182] on button "Search" at bounding box center [416, 198] width 77 height 32
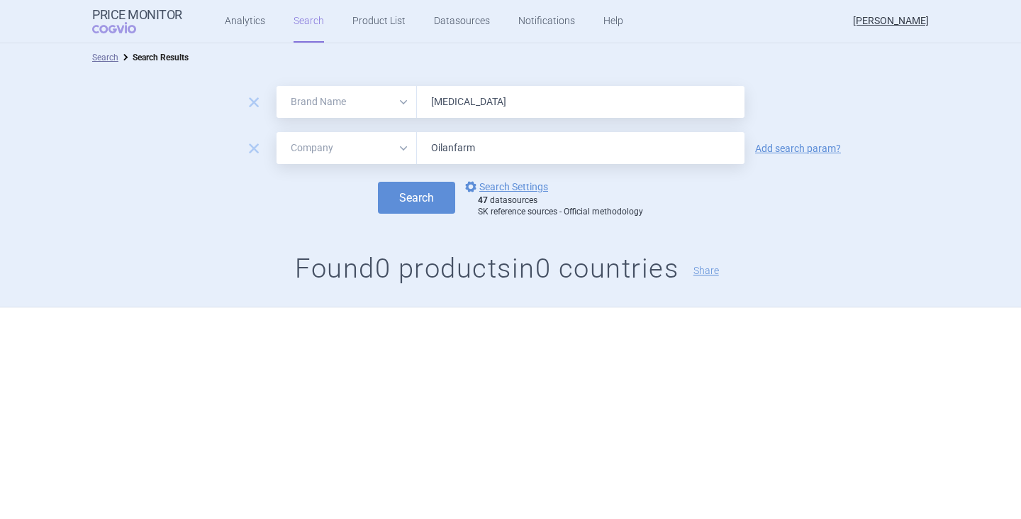
click at [378, 182] on button "Search" at bounding box center [416, 198] width 77 height 32
type input "O"
click at [378, 182] on button "Search" at bounding box center [416, 198] width 77 height 32
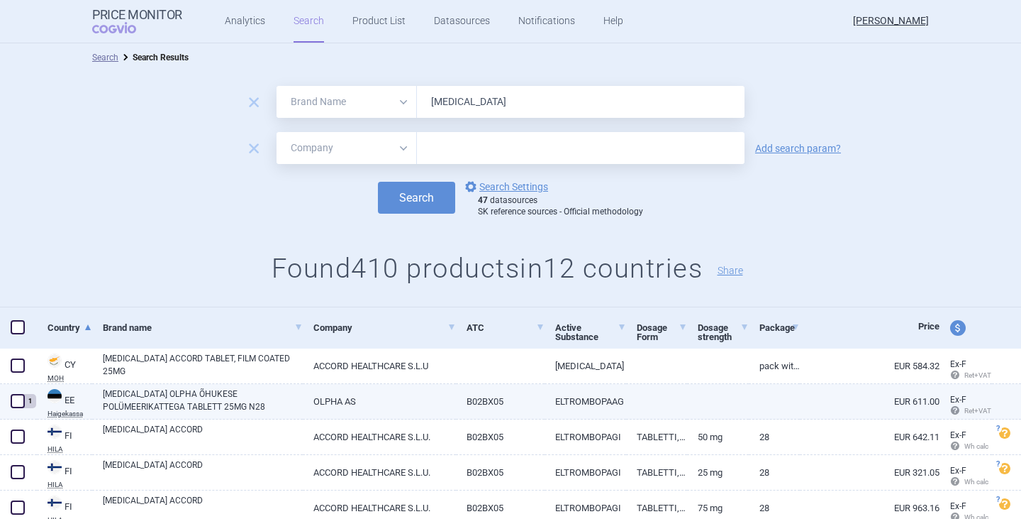
click at [197, 399] on link "[MEDICAL_DATA] OLPHA ÕHUKESE POLÜMEERIKATTEGA TABLETT 25MG N28" at bounding box center [203, 400] width 200 height 26
select select "EUR"
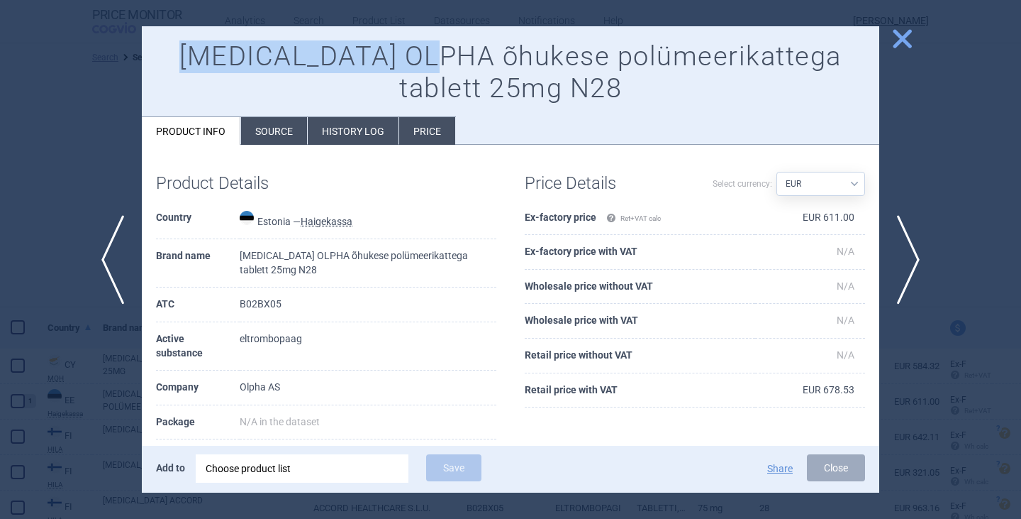
drag, startPoint x: 324, startPoint y: 48, endPoint x: 186, endPoint y: 49, distance: 138.3
click at [186, 49] on h1 "[MEDICAL_DATA] OLPHA õhukese polümeerikattega tablett 25mg N28" at bounding box center [510, 72] width 709 height 65
copy h1 "[MEDICAL_DATA] OLPHA"
click at [906, 34] on span "close" at bounding box center [902, 38] width 25 height 25
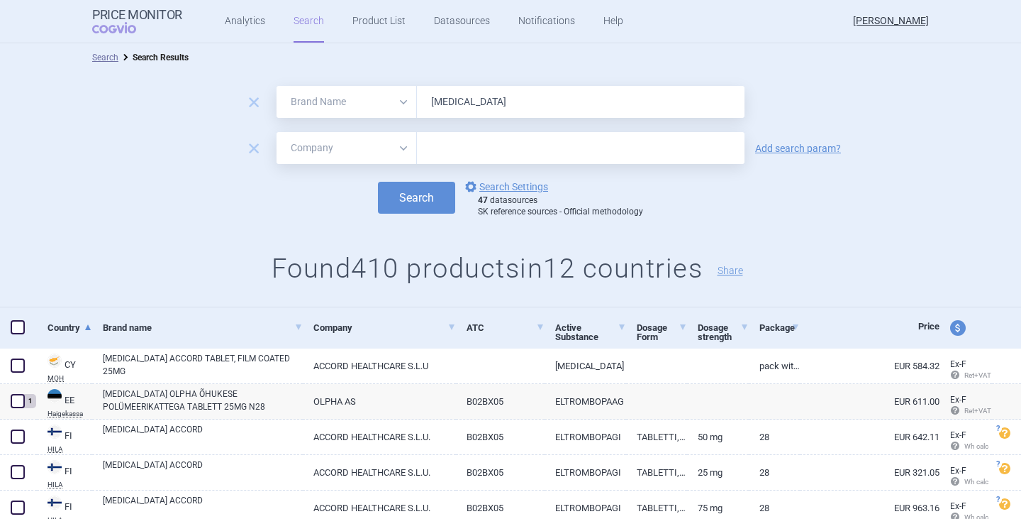
drag, startPoint x: 492, startPoint y: 102, endPoint x: 365, endPoint y: 87, distance: 127.8
click at [365, 87] on div "All Brand Name ATC Company Active Substance Country Newer than [MEDICAL_DATA]" at bounding box center [511, 102] width 468 height 32
paste input "LTROMBOPAG OLPHA"
type input "[MEDICAL_DATA] Olpha"
click at [426, 205] on button "Search" at bounding box center [416, 198] width 77 height 32
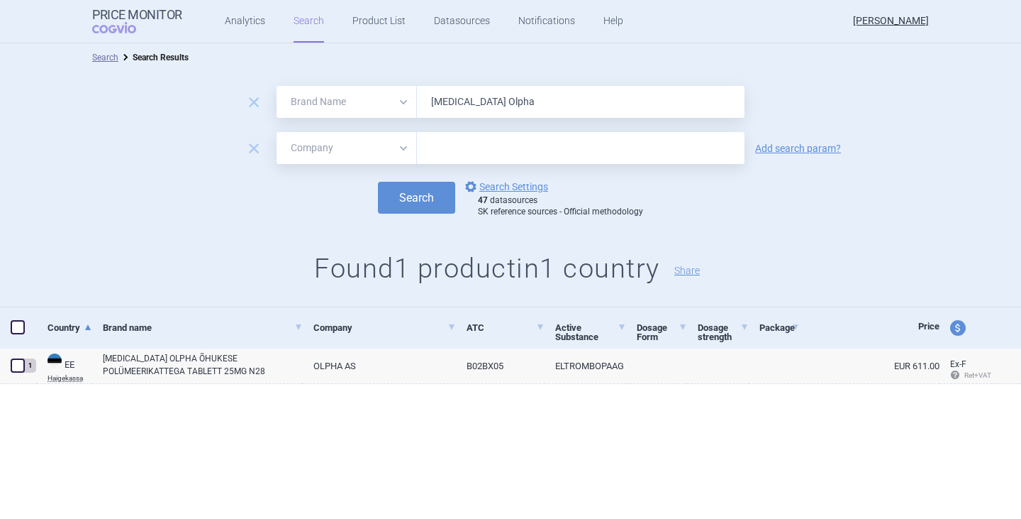
click at [307, 27] on link "Search" at bounding box center [309, 21] width 31 height 43
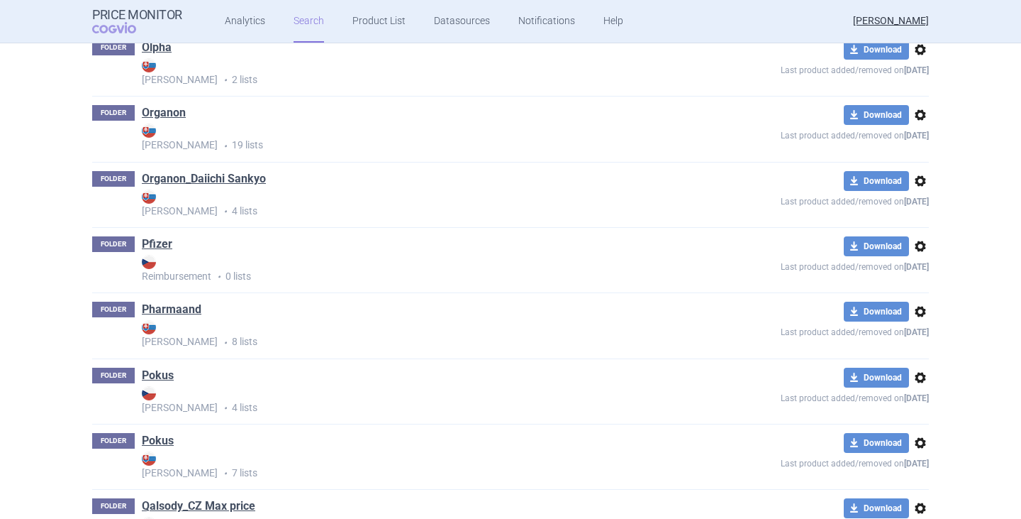
scroll to position [2464, 0]
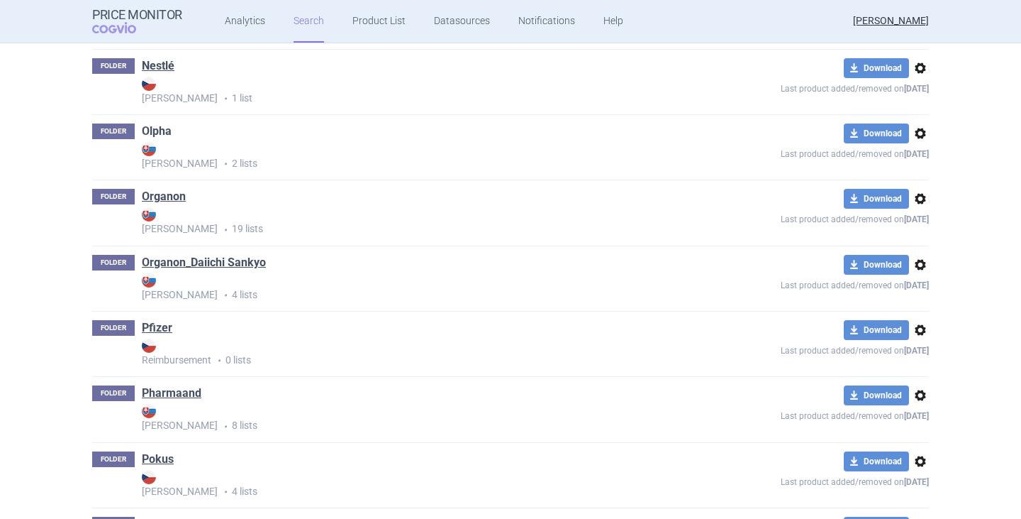
click at [161, 126] on link "Olpha" at bounding box center [157, 131] width 30 height 16
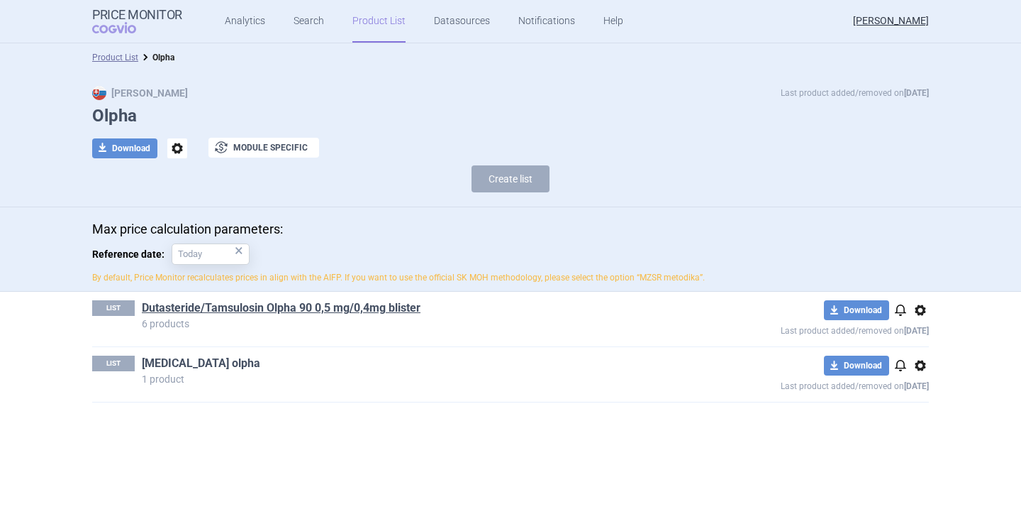
click at [173, 364] on link "[MEDICAL_DATA] olpha" at bounding box center [201, 363] width 118 height 16
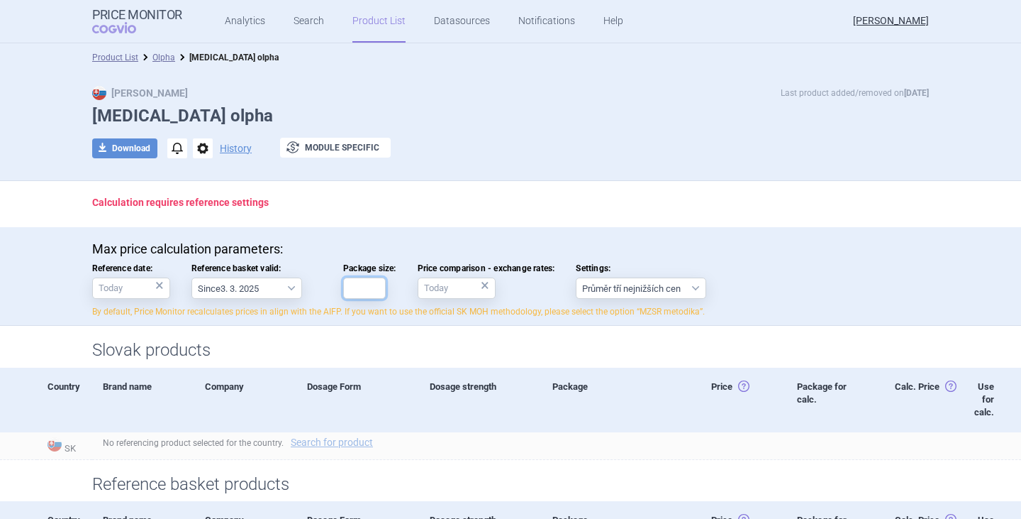
click at [354, 287] on input "Package size:" at bounding box center [364, 287] width 43 height 21
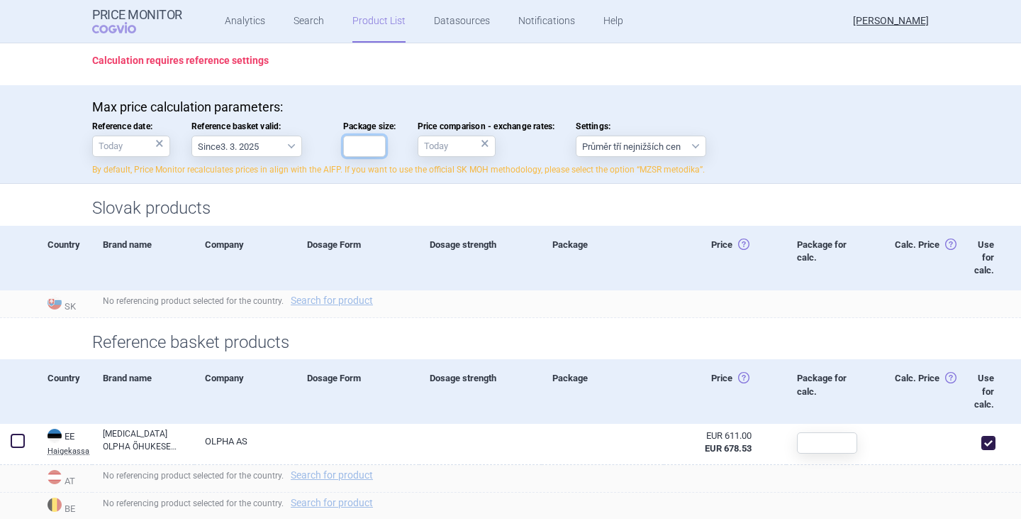
scroll to position [213, 0]
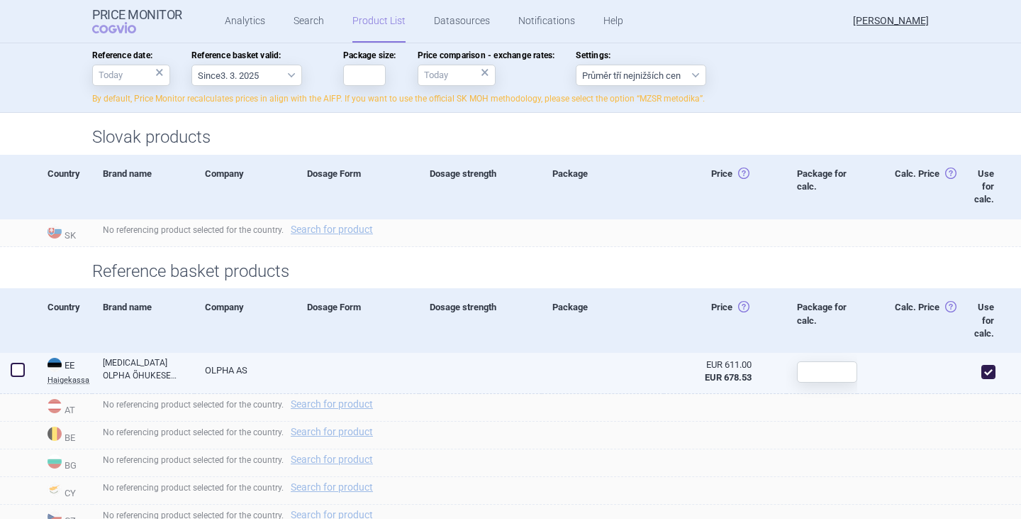
click at [153, 365] on link "[MEDICAL_DATA] OLPHA ÕHUKESE POLÜMEERIKATTEGA TABLETT 25MG N28" at bounding box center [149, 369] width 92 height 26
select select "EUR"
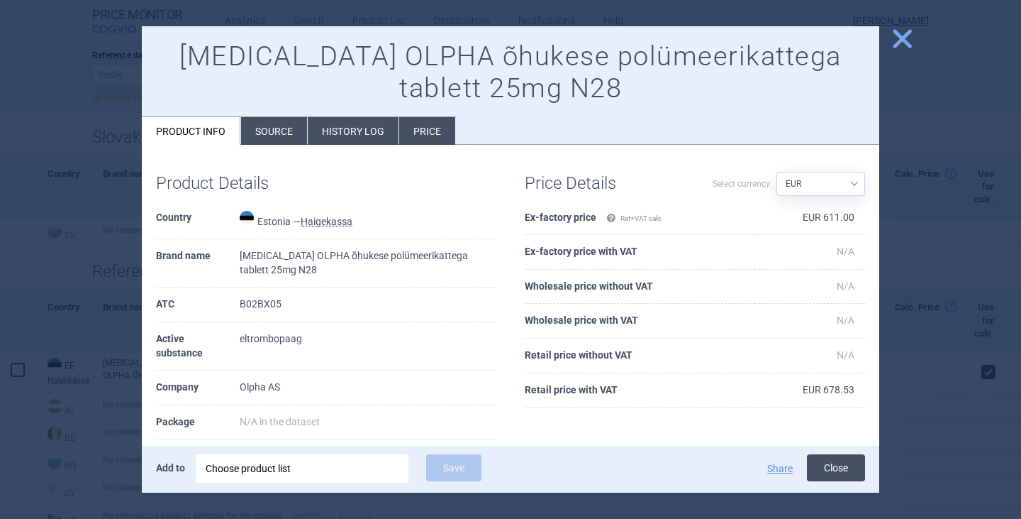
click at [841, 467] on button "Close" at bounding box center [836, 467] width 58 height 27
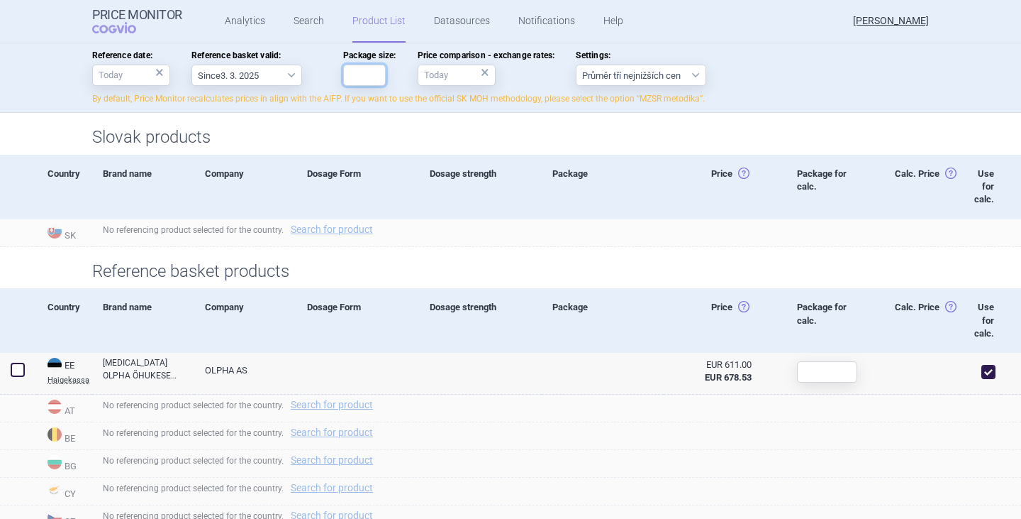
click at [358, 71] on input "Package size:" at bounding box center [364, 75] width 43 height 21
type input "28"
click at [799, 84] on div "Max price calculation parameters: Reference date: × Reference basket valid: Sin…" at bounding box center [510, 66] width 837 height 77
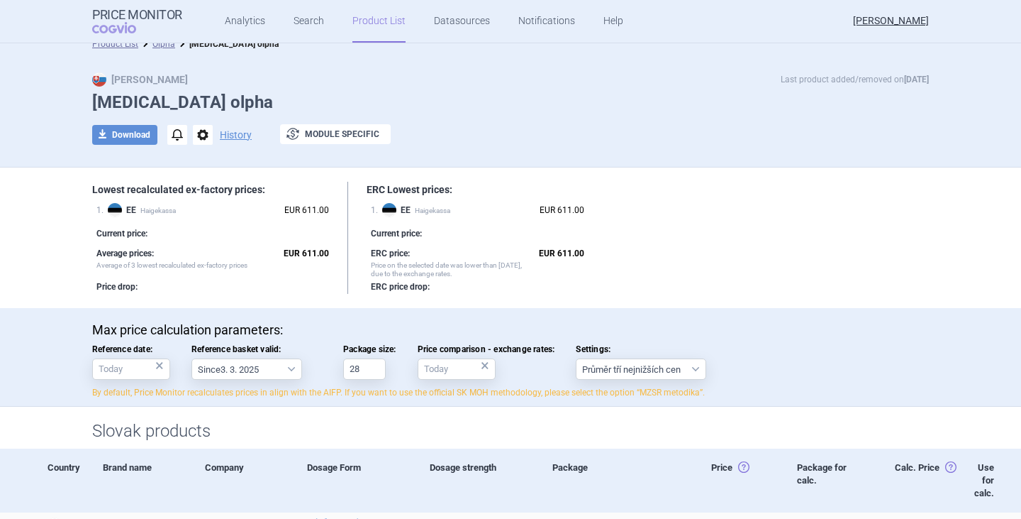
scroll to position [0, 0]
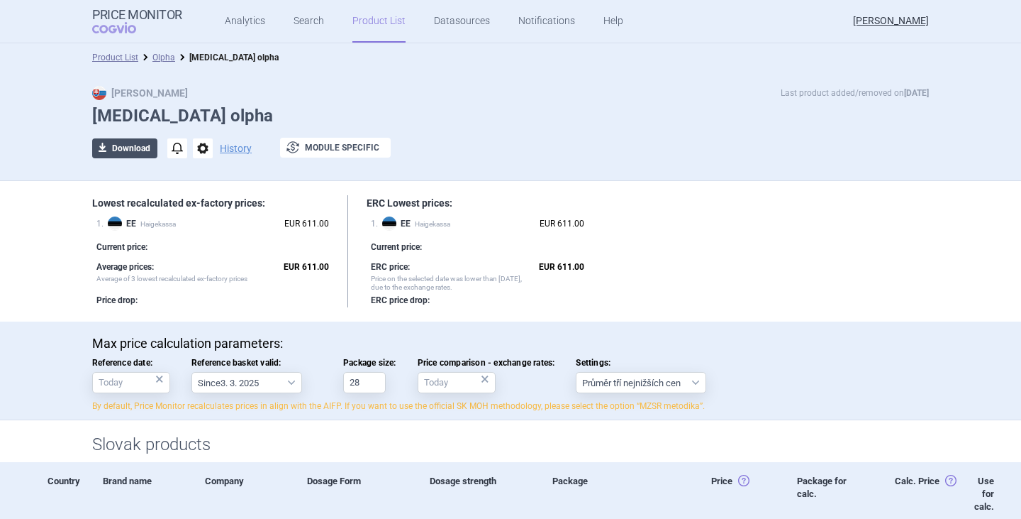
click at [130, 140] on button "download Download" at bounding box center [124, 148] width 65 height 20
select select "EUR"
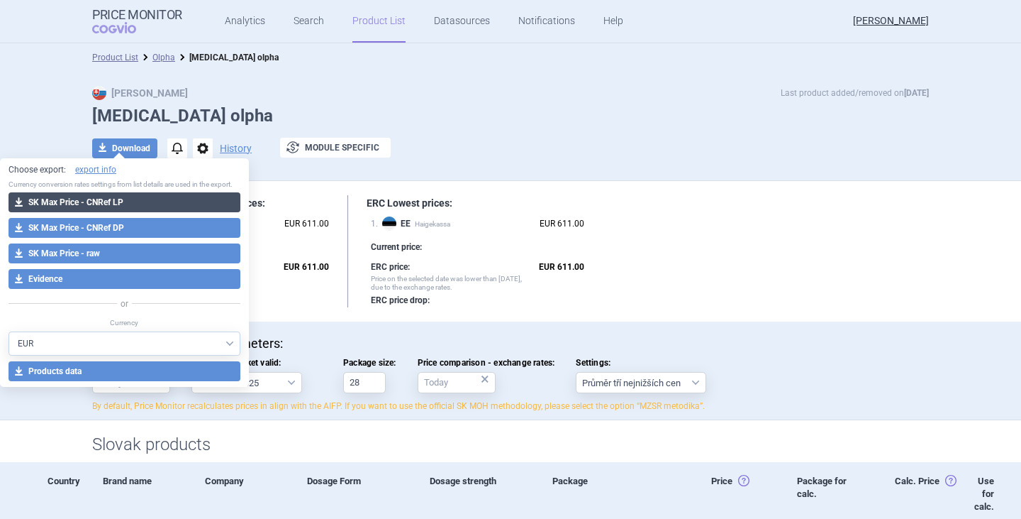
click at [94, 201] on button "download SK Max Price - CNRef LP" at bounding box center [125, 202] width 232 height 20
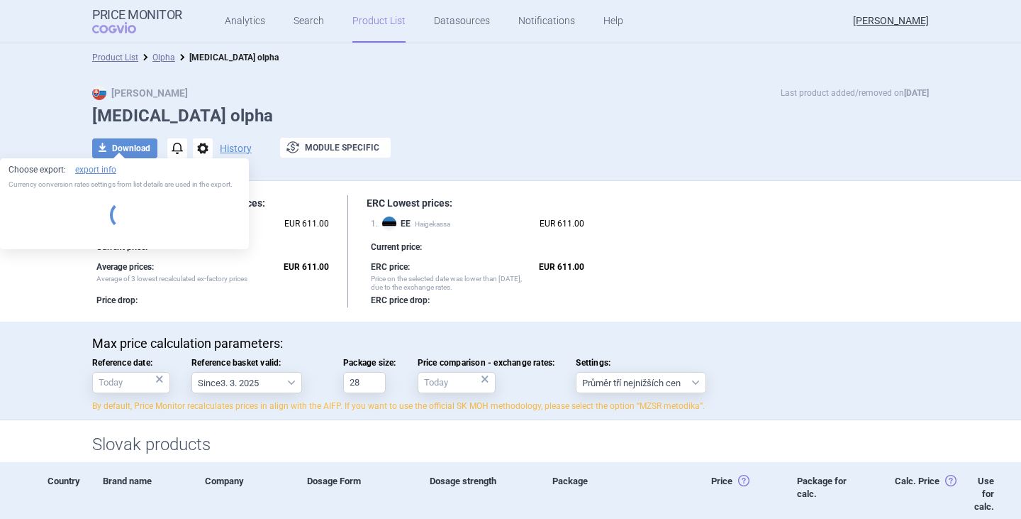
select select "EUR"
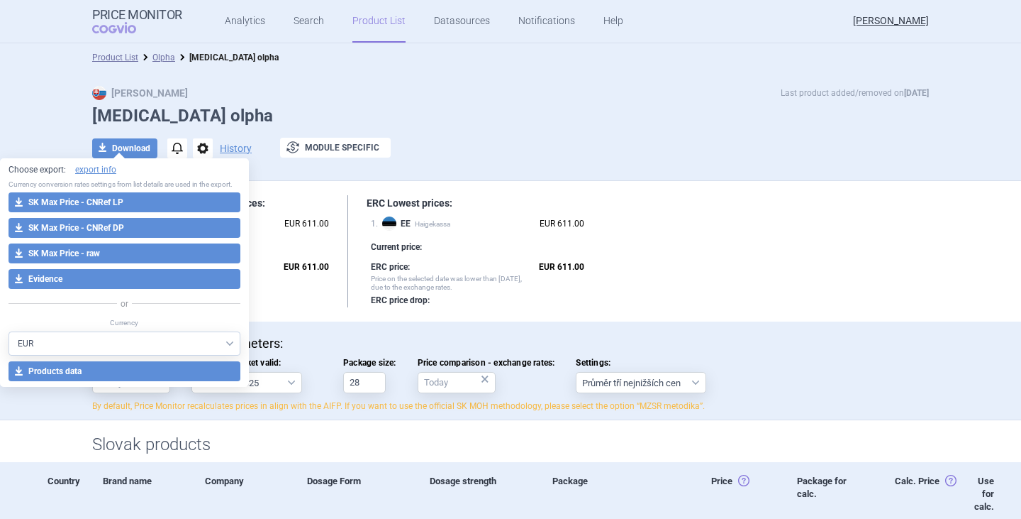
drag, startPoint x: 103, startPoint y: 248, endPoint x: 116, endPoint y: 248, distance: 12.8
click at [103, 248] on button "download SK Max Price - raw" at bounding box center [125, 253] width 232 height 20
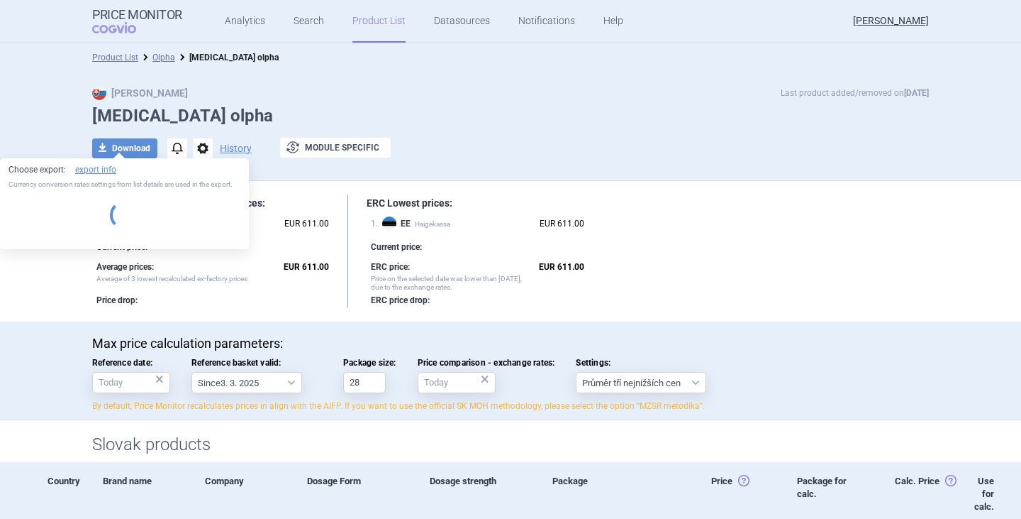
select select "EUR"
